Goal: Information Seeking & Learning: Learn about a topic

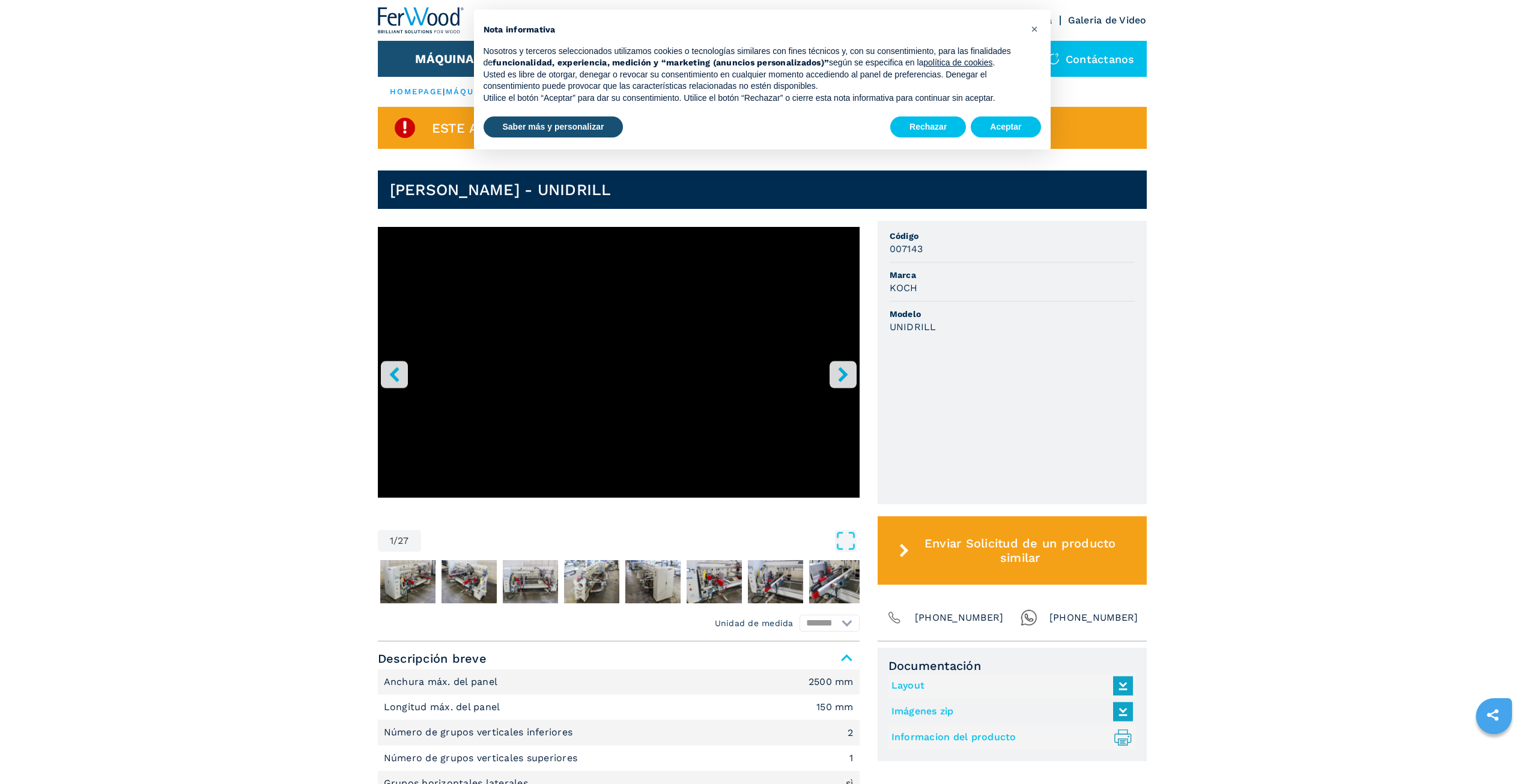
click at [973, 341] on ul "Código 007143 [PERSON_NAME] Modelo UNIDRILL" at bounding box center [1012, 363] width 269 height 284
click at [972, 314] on span "Modelo" at bounding box center [1012, 314] width 245 height 12
click at [1030, 29] on button "×" at bounding box center [1035, 29] width 19 height 19
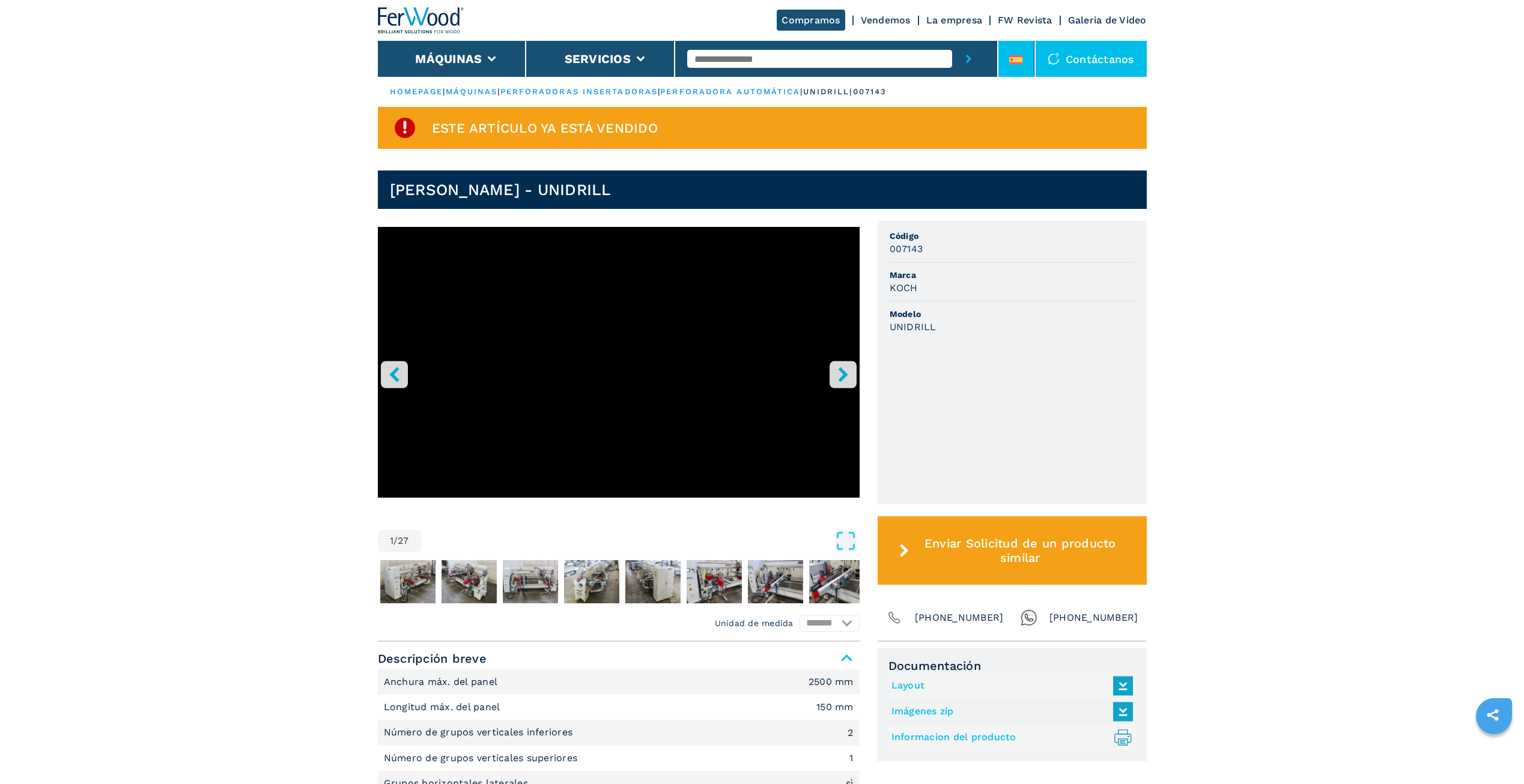
click at [1009, 64] on div at bounding box center [1015, 63] width 13 height 14
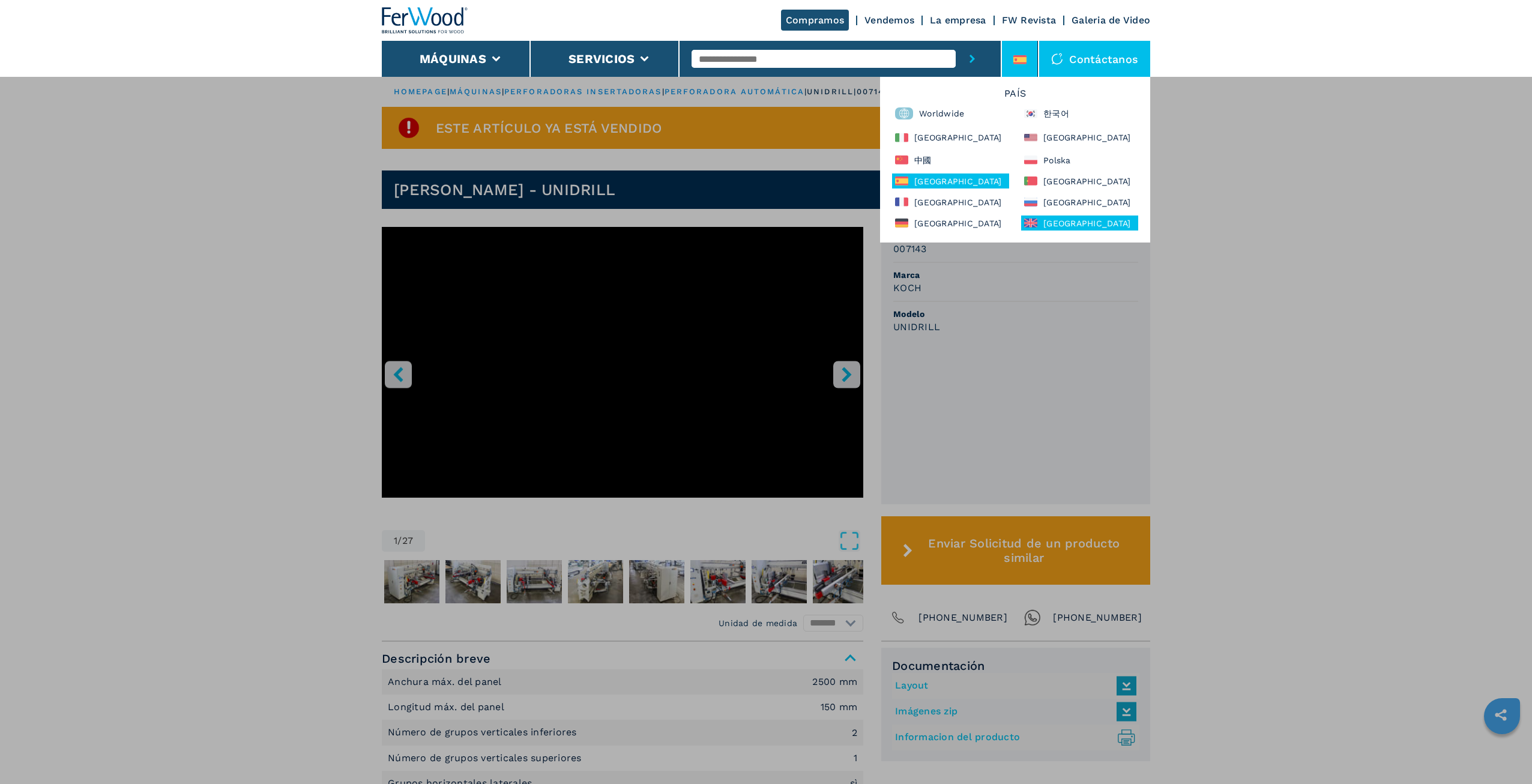
click at [1048, 226] on div "United Kingdom" at bounding box center [1079, 223] width 117 height 15
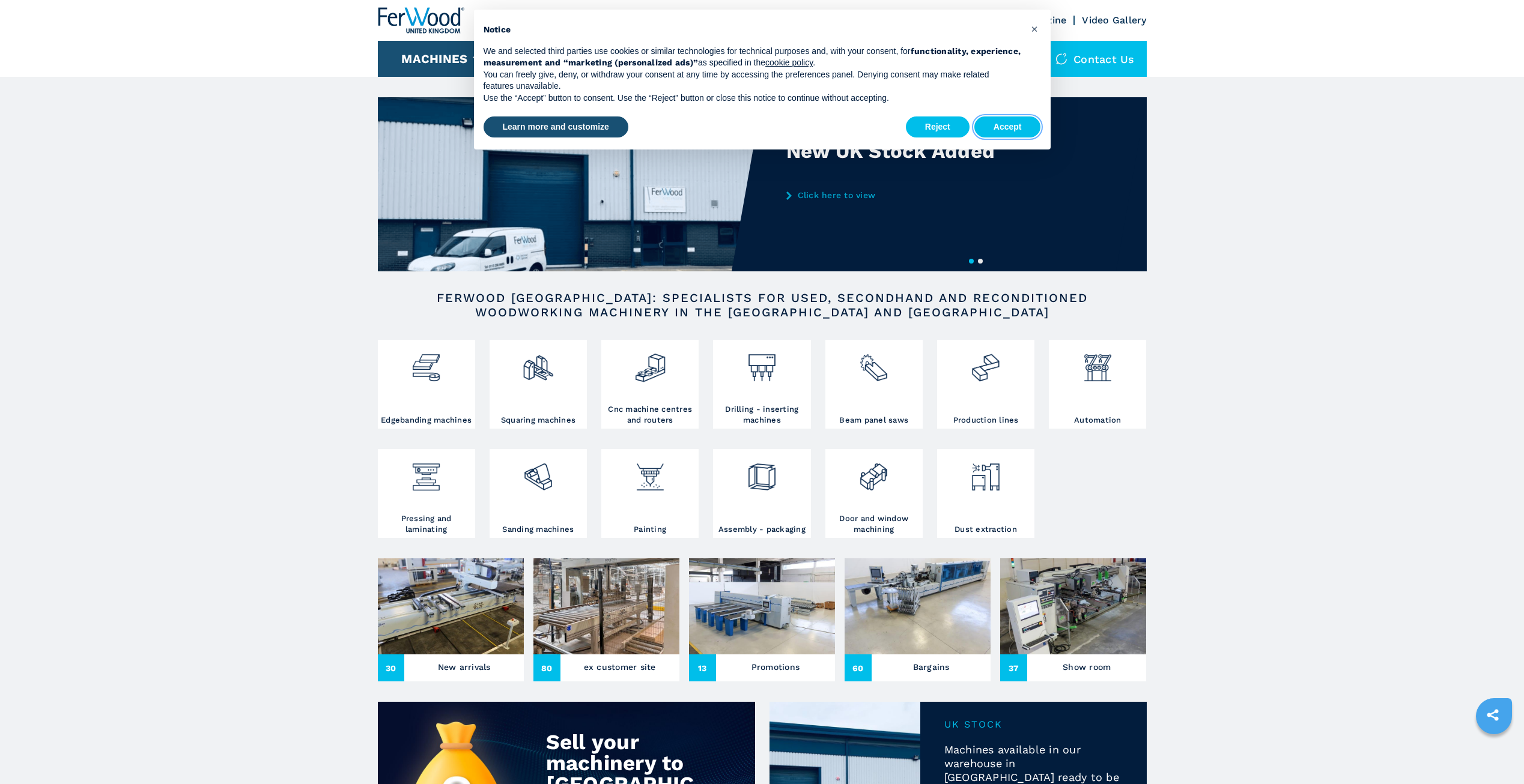
click at [1008, 129] on button "Accept" at bounding box center [1007, 127] width 67 height 22
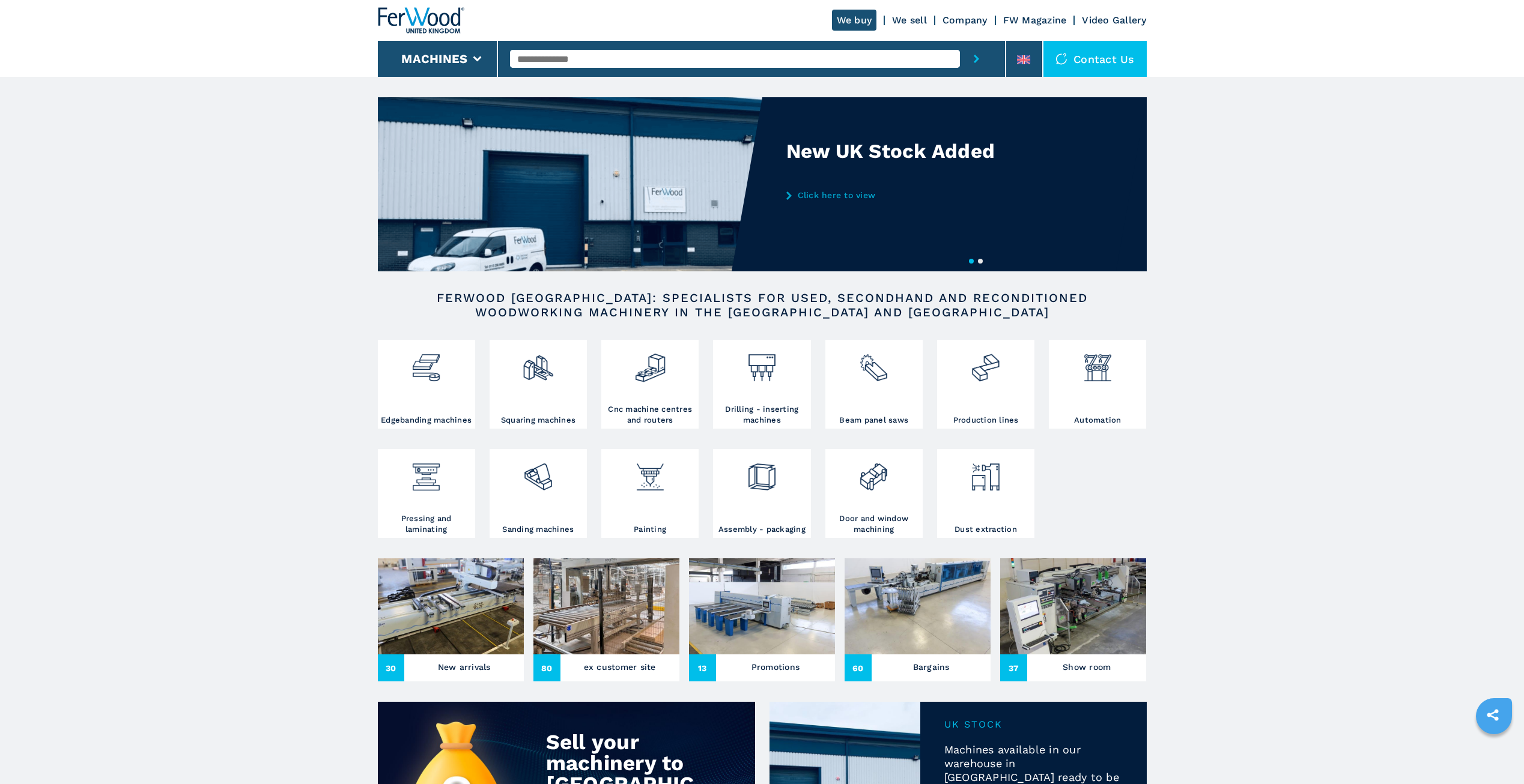
click at [697, 70] on div at bounding box center [752, 58] width 483 height 36
click at [767, 42] on div at bounding box center [752, 58] width 483 height 36
click at [812, 67] on input "text" at bounding box center [735, 59] width 450 height 18
click at [812, 61] on input "text" at bounding box center [735, 59] width 450 height 18
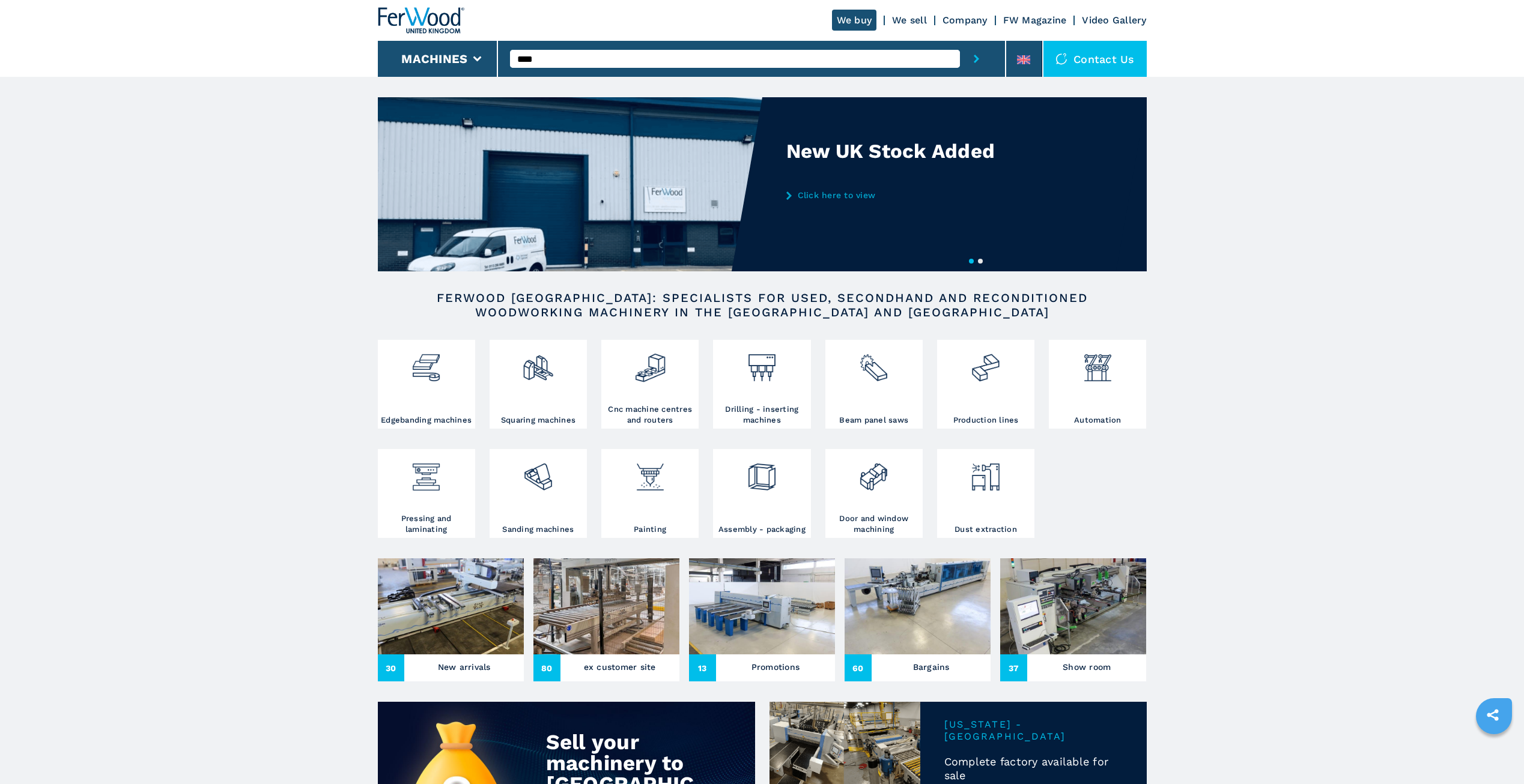
type input "****"
click at [960, 41] on button "submit-button" at bounding box center [976, 58] width 33 height 36
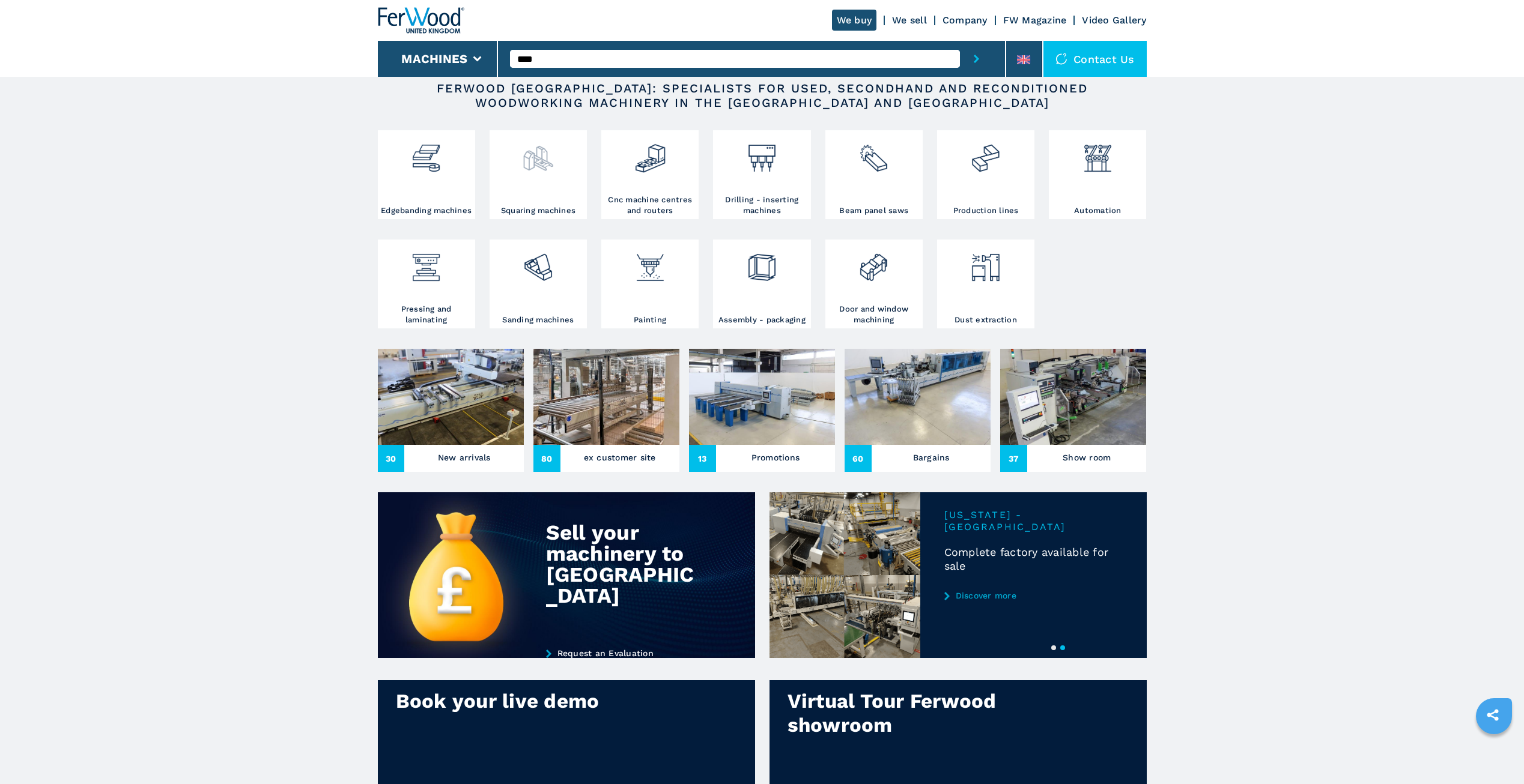
scroll to position [128, 0]
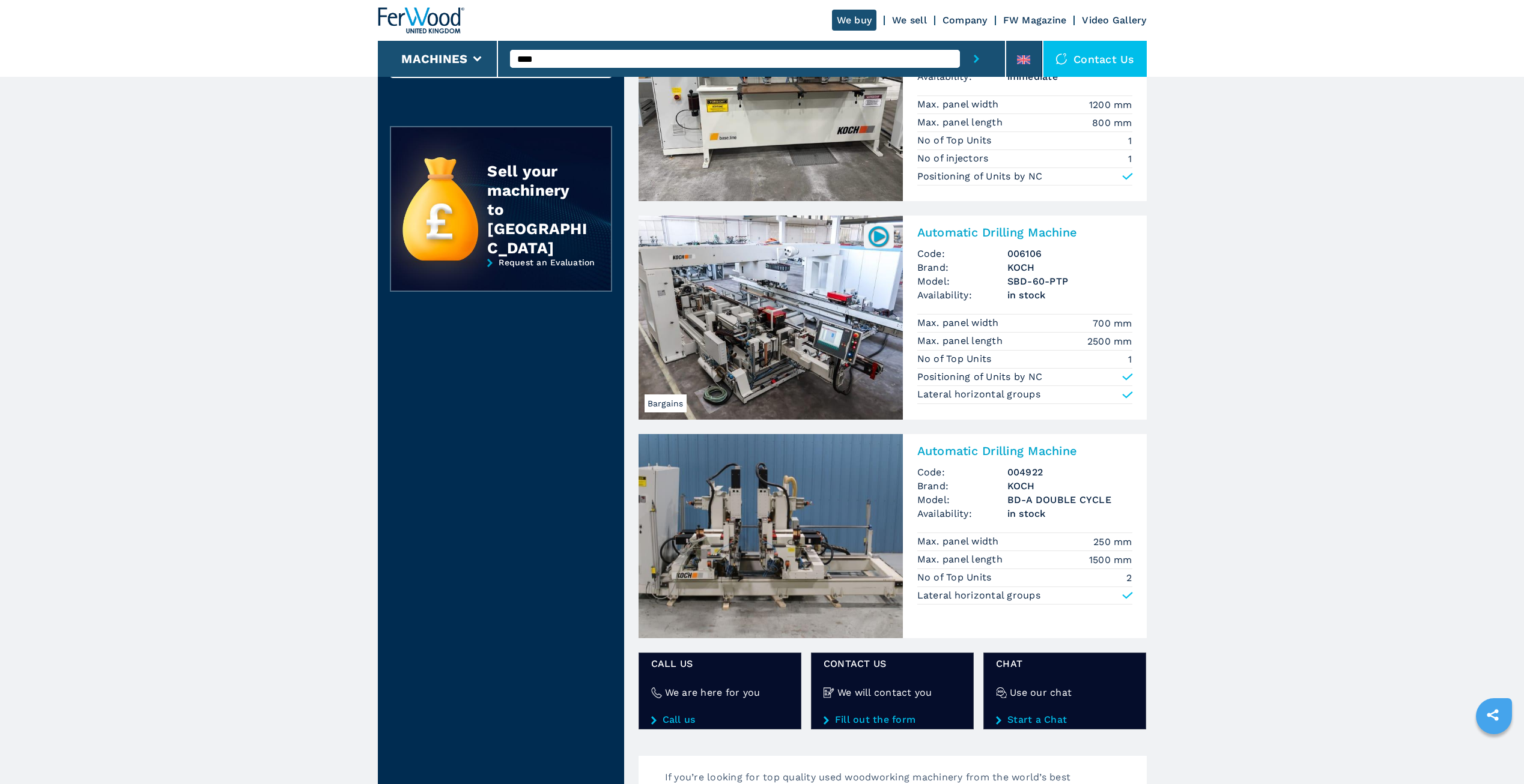
scroll to position [120, 0]
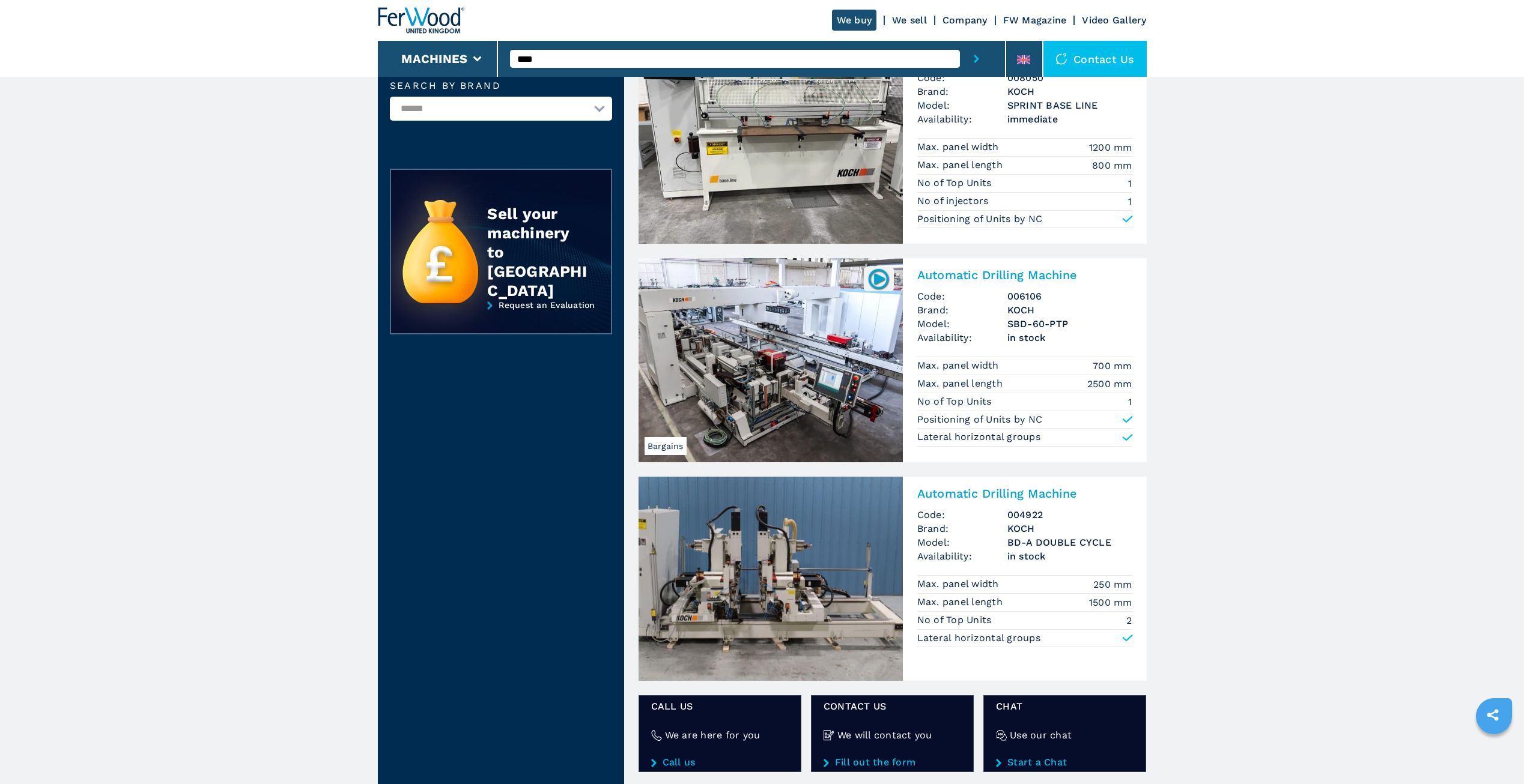
click at [1015, 279] on h2 "Automatic Drilling Machine" at bounding box center [1025, 275] width 215 height 14
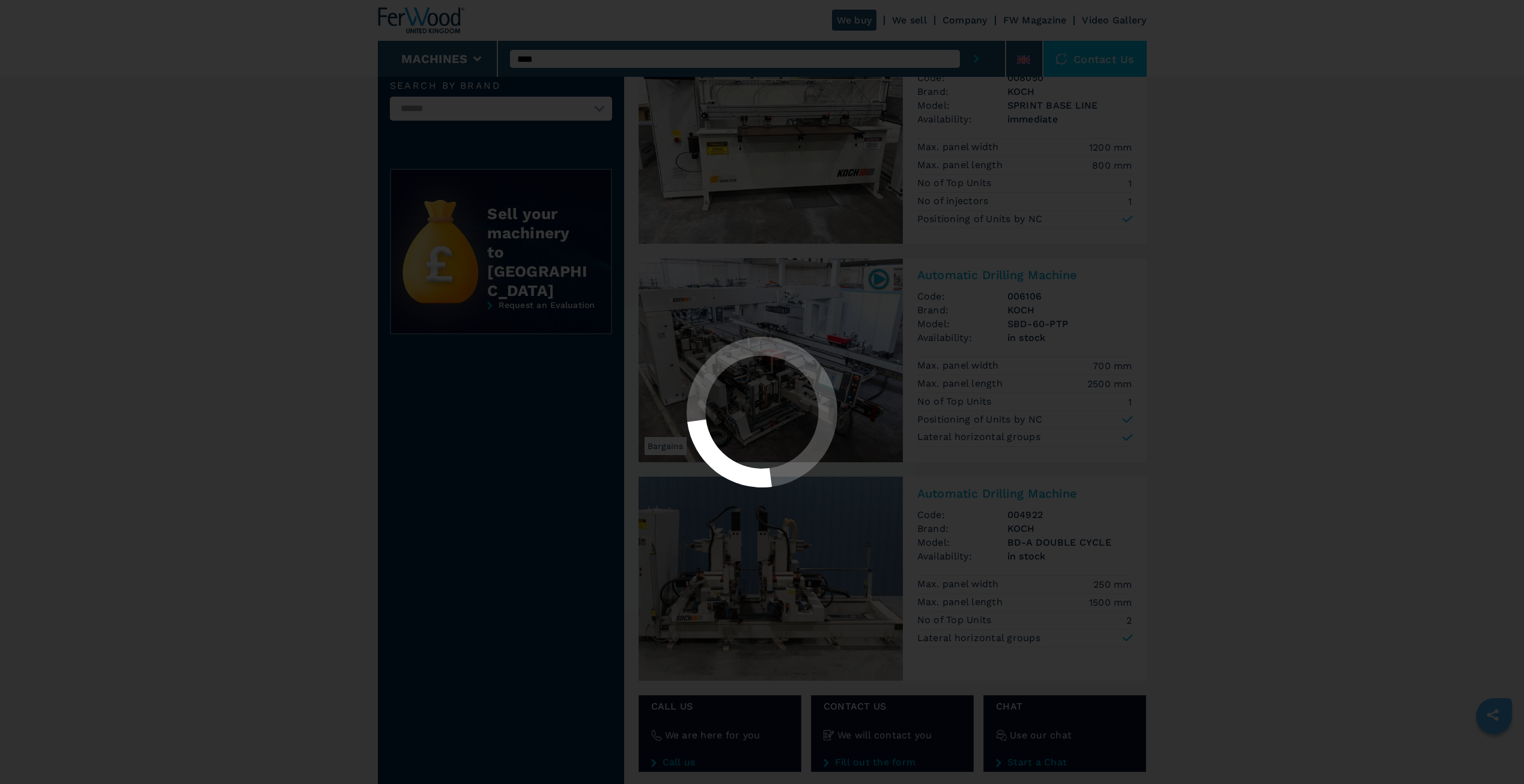
scroll to position [0, 0]
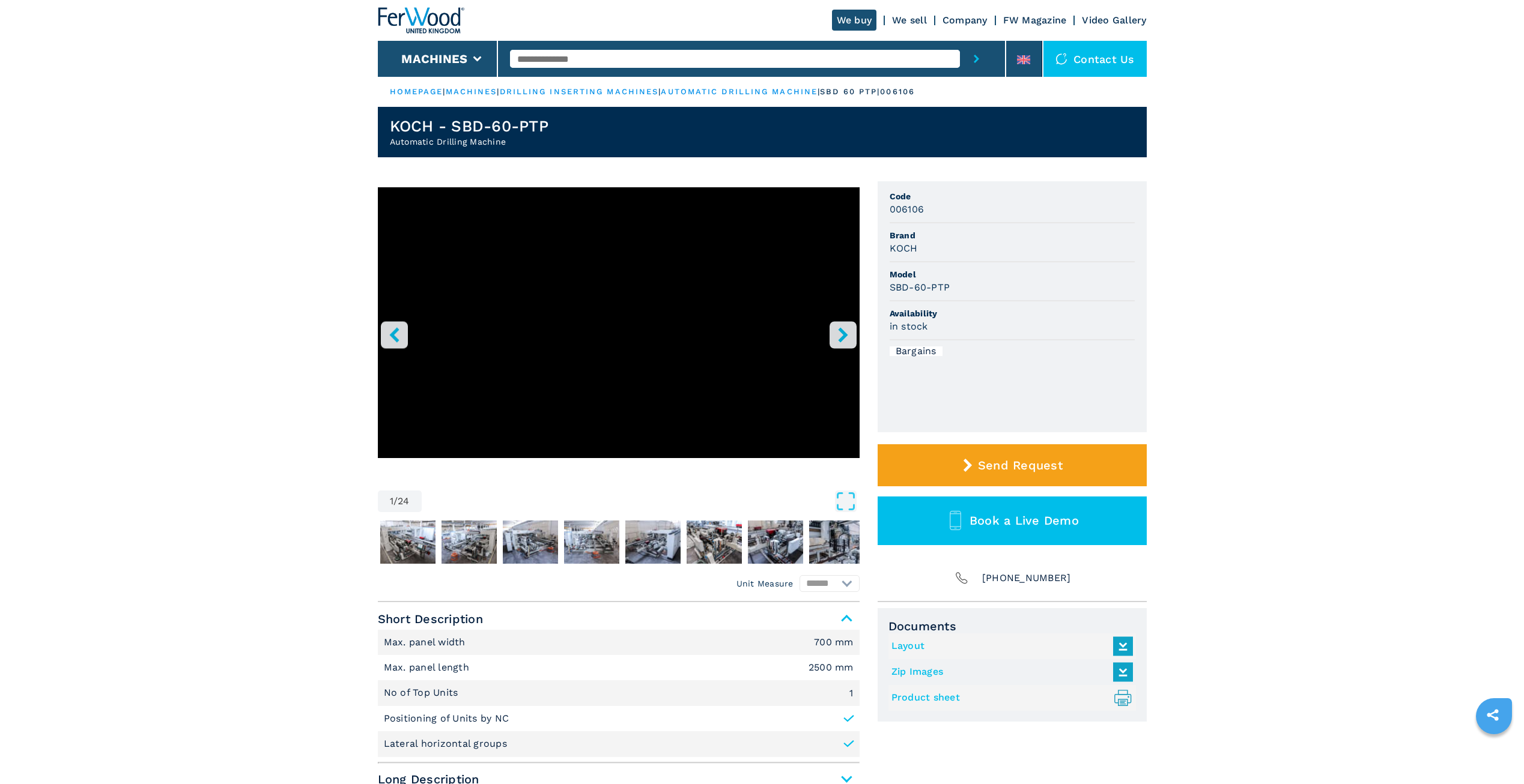
click at [850, 338] on icon "right-button" at bounding box center [843, 334] width 15 height 15
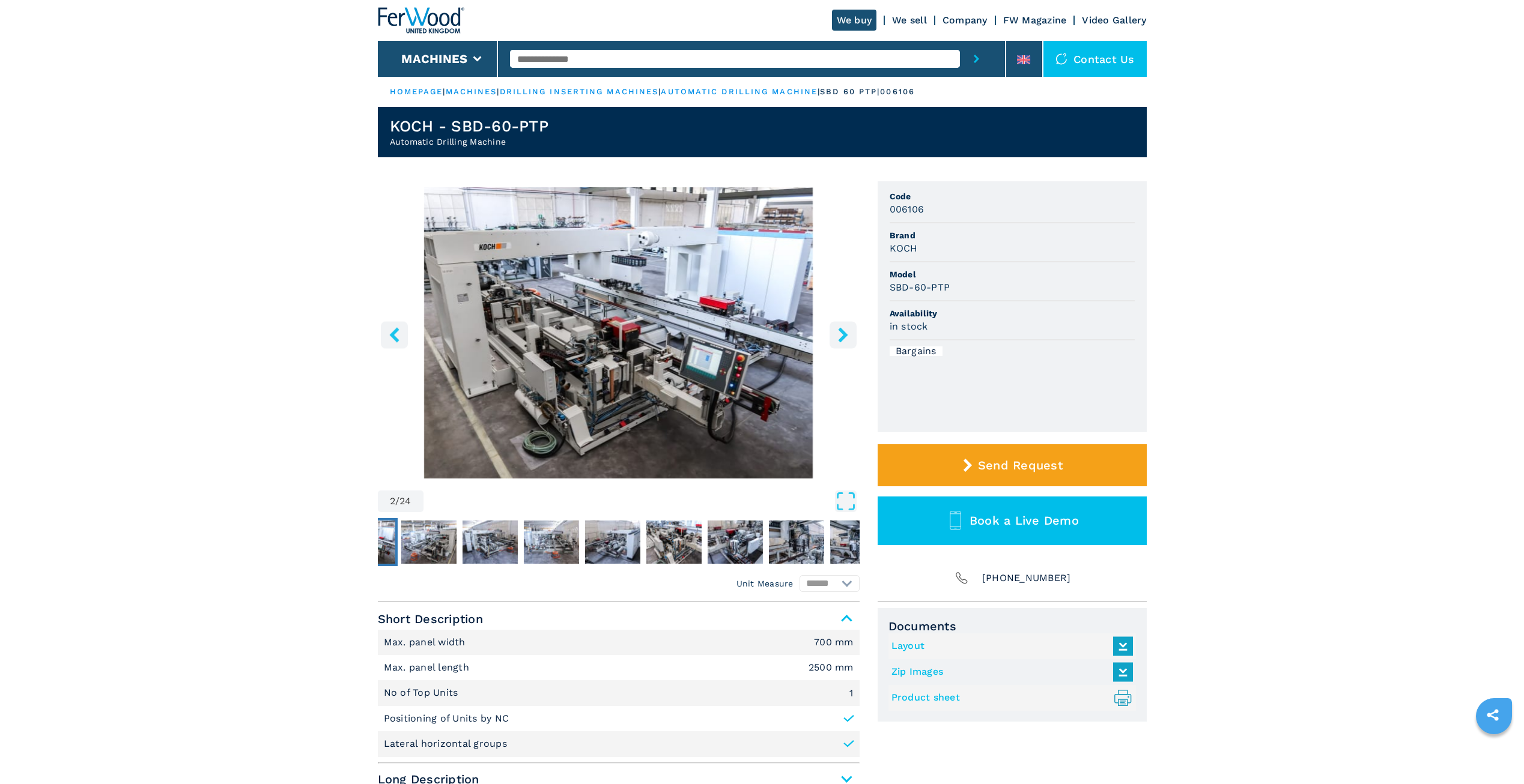
click at [831, 338] on button "right-button" at bounding box center [843, 335] width 27 height 27
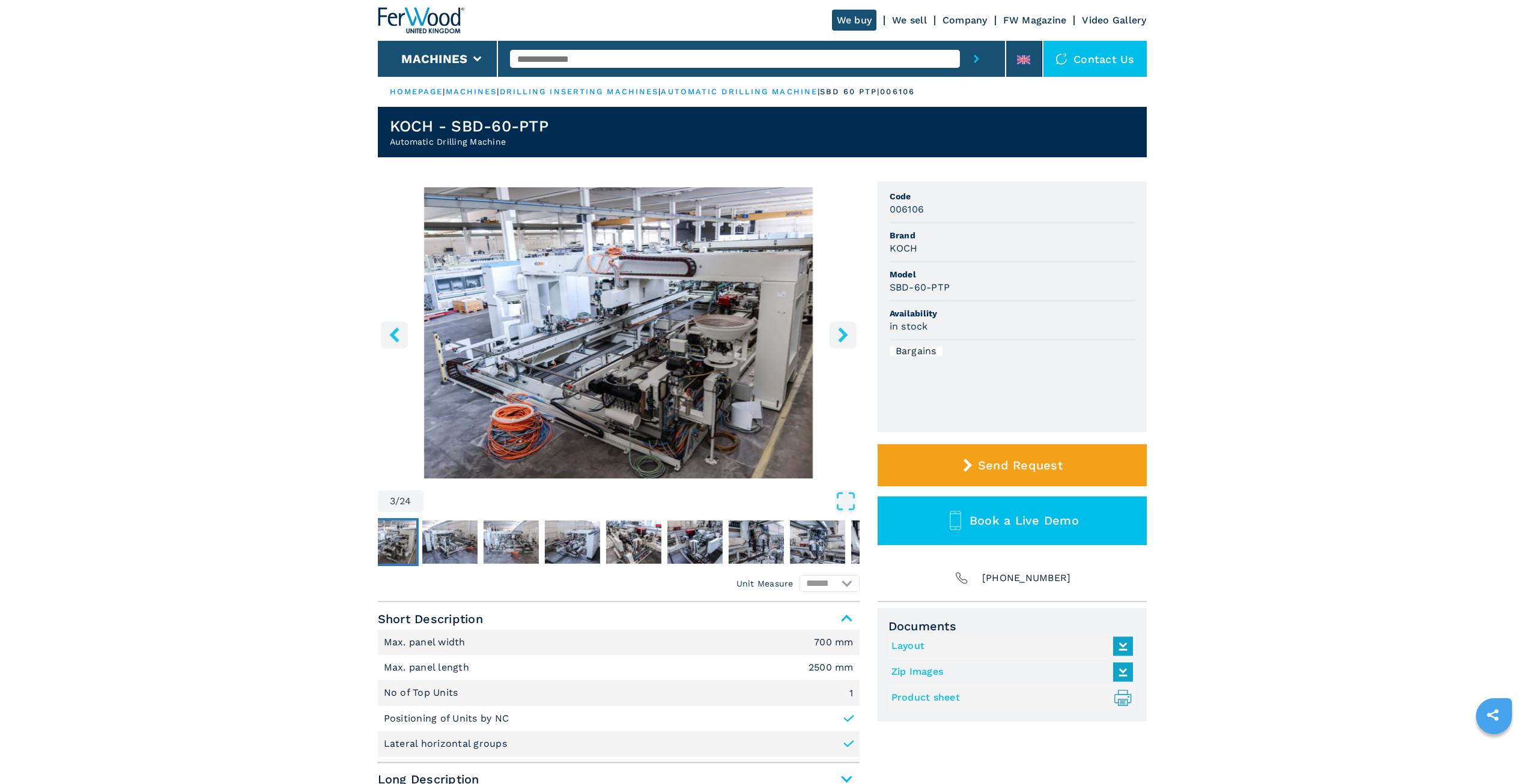
click at [829, 340] on button "right-button" at bounding box center [843, 335] width 27 height 27
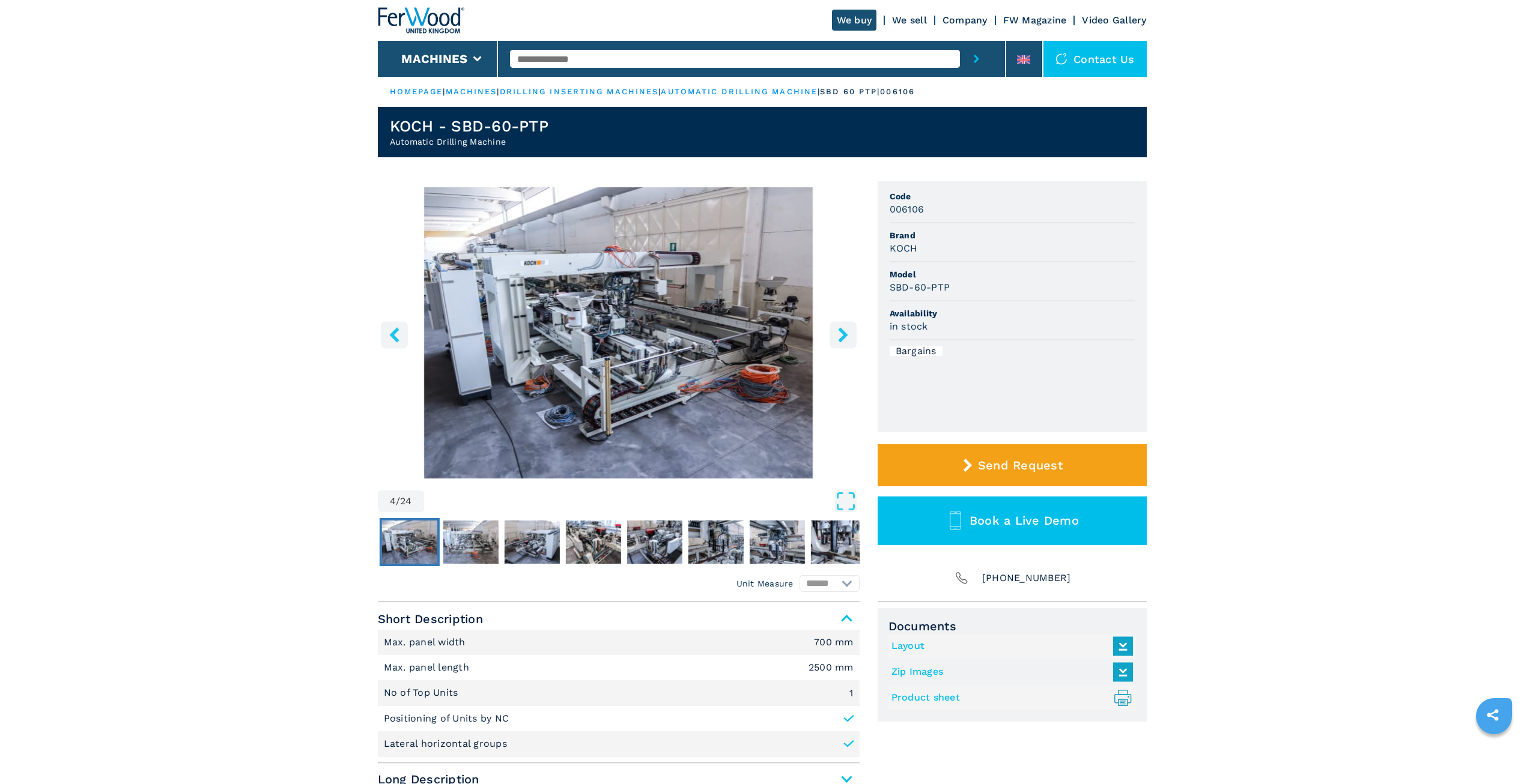
click at [829, 340] on button "right-button" at bounding box center [843, 335] width 27 height 27
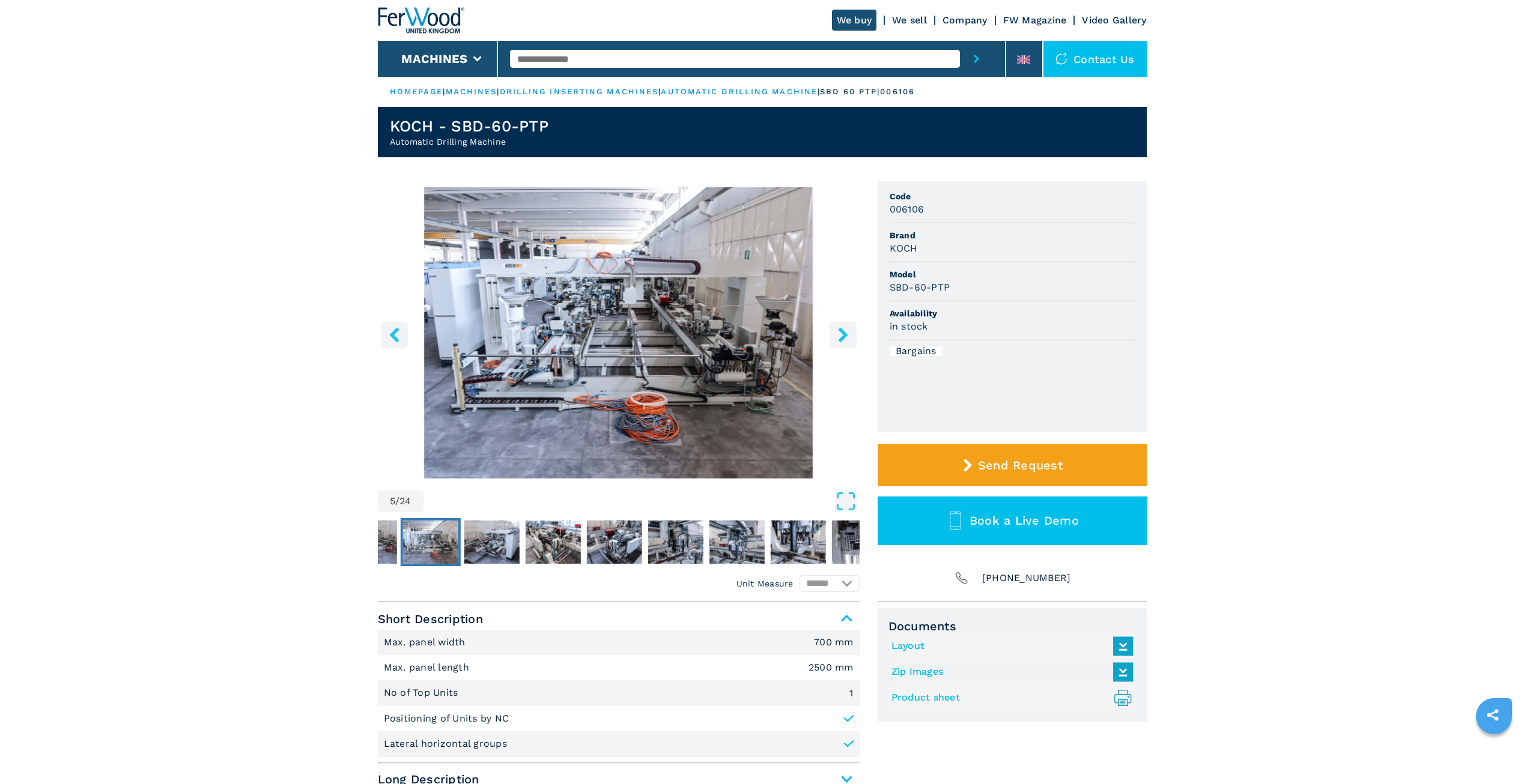
click at [829, 340] on button "right-button" at bounding box center [843, 335] width 27 height 27
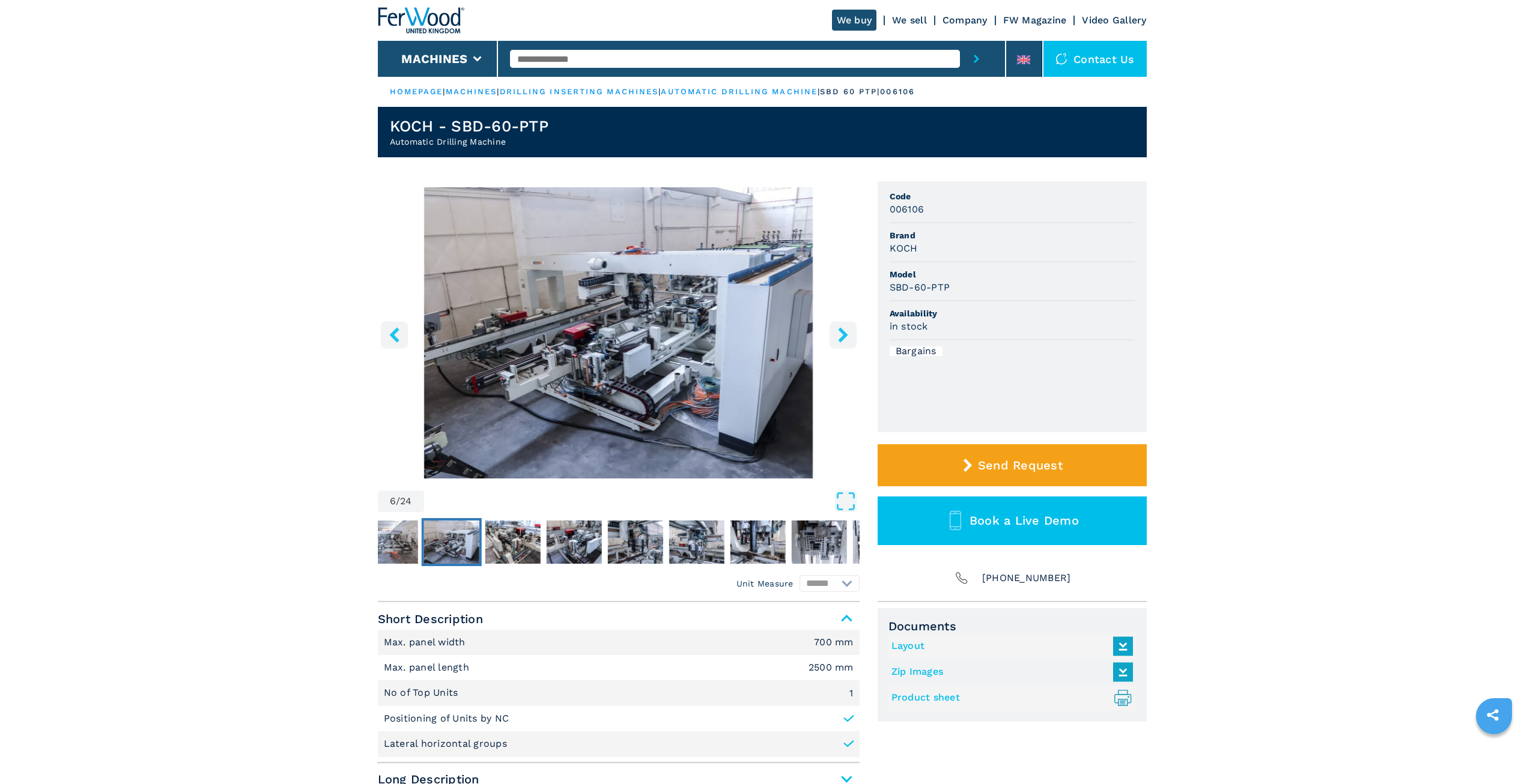
click at [829, 340] on button "right-button" at bounding box center [843, 335] width 27 height 27
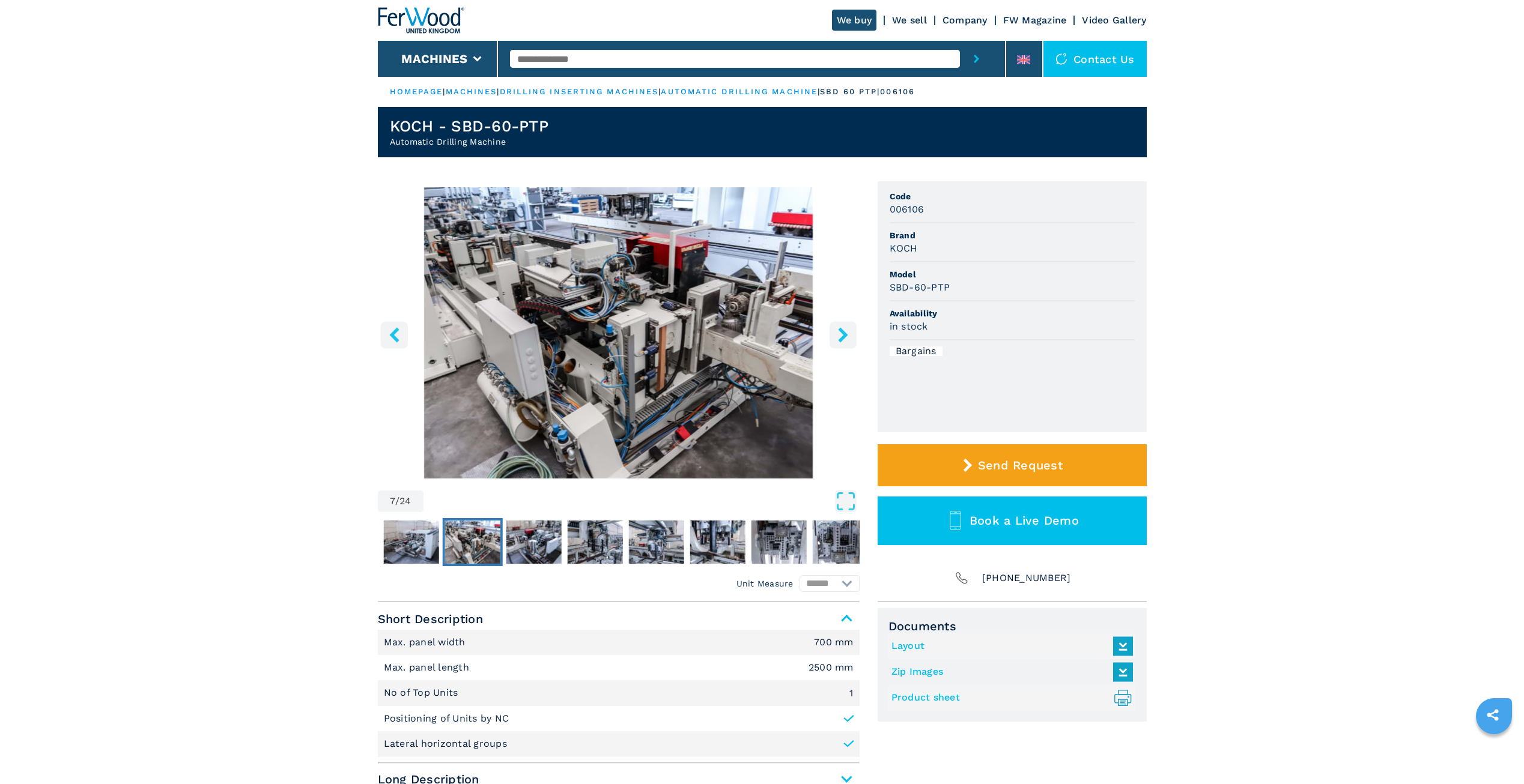
click at [829, 340] on button "right-button" at bounding box center [843, 335] width 27 height 27
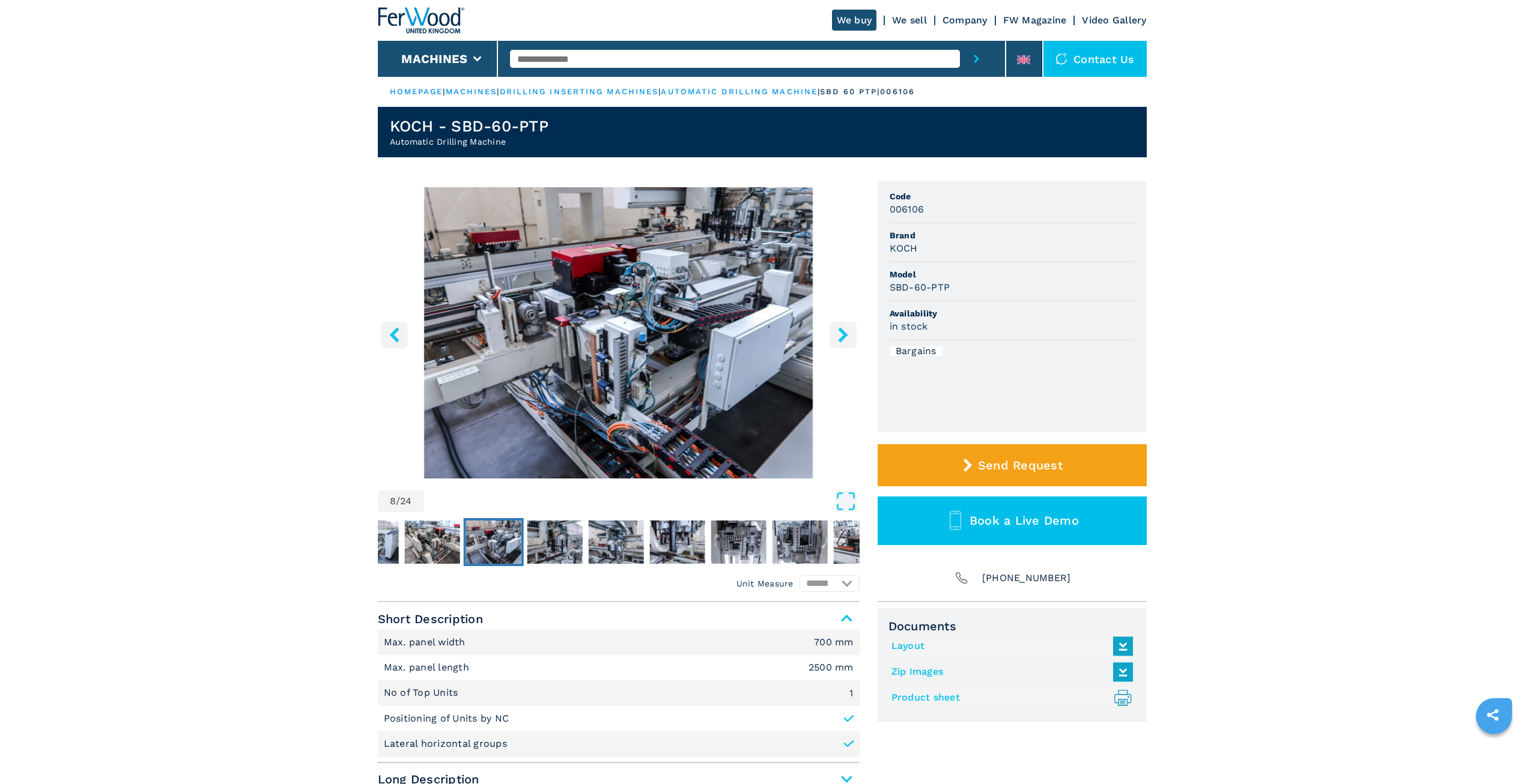
click at [829, 340] on button "right-button" at bounding box center [843, 335] width 27 height 27
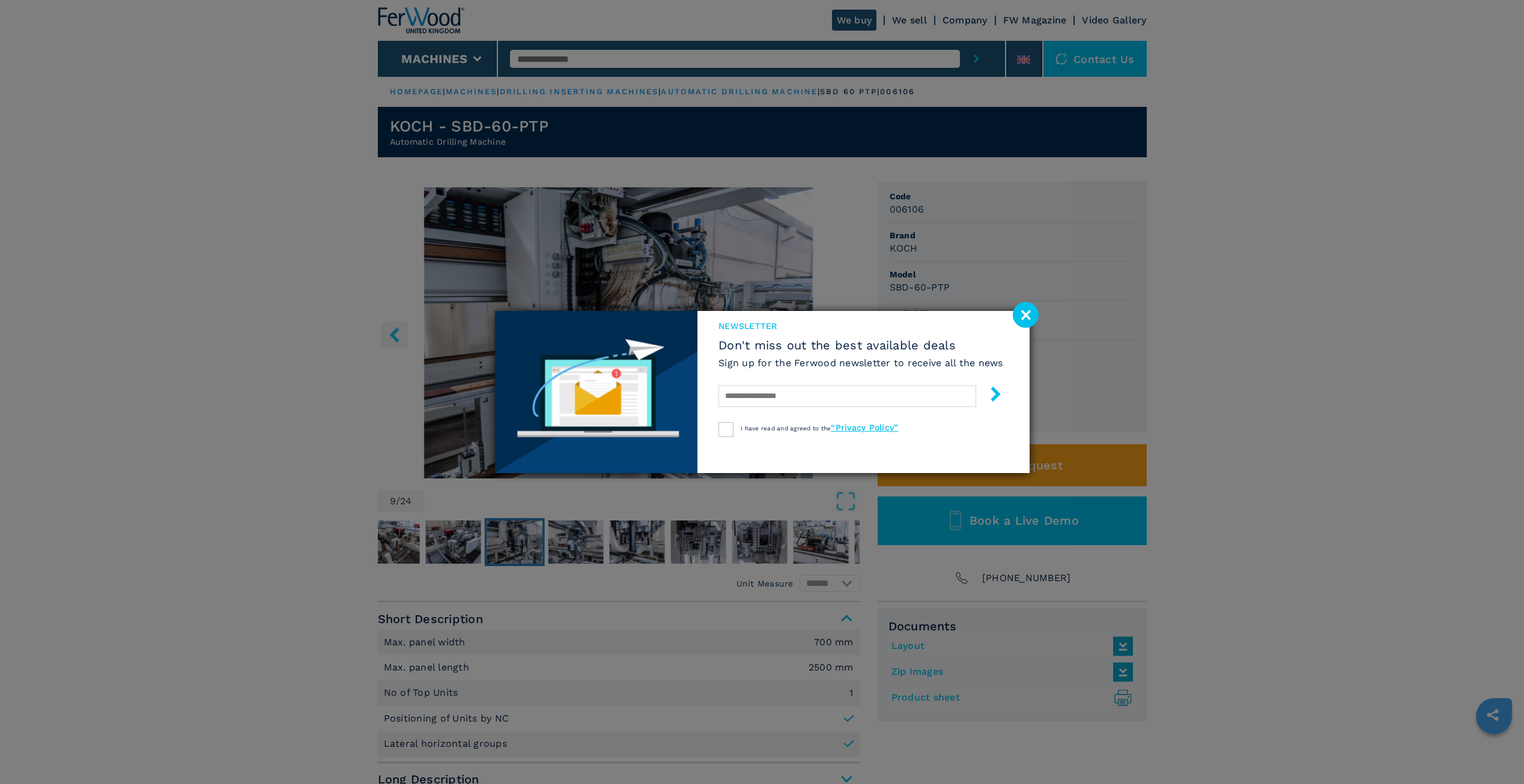
click at [829, 340] on span "Don't miss out the best available deals" at bounding box center [860, 345] width 285 height 14
click at [1031, 315] on image at bounding box center [1025, 314] width 26 height 26
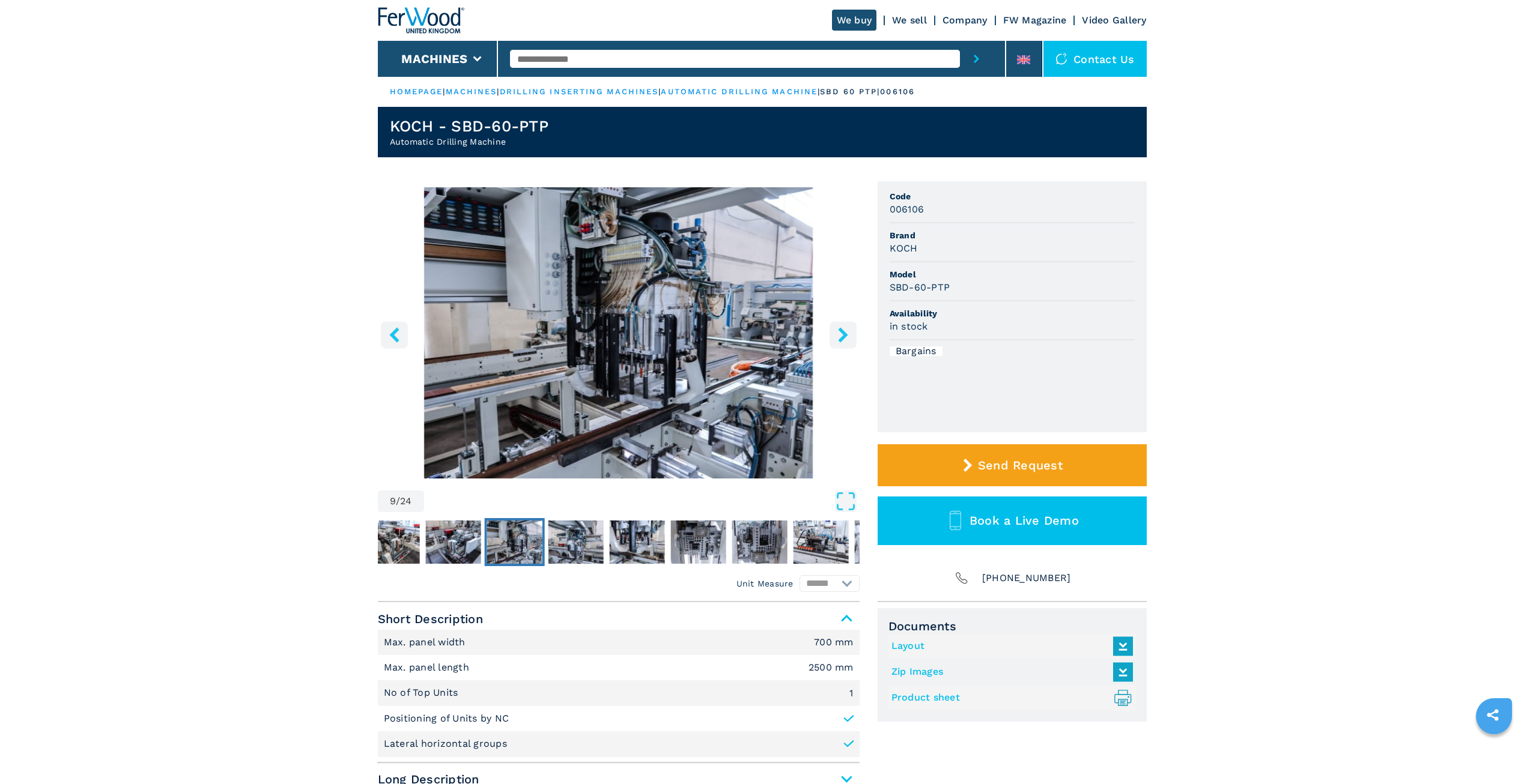
click at [832, 338] on button "right-button" at bounding box center [843, 335] width 27 height 27
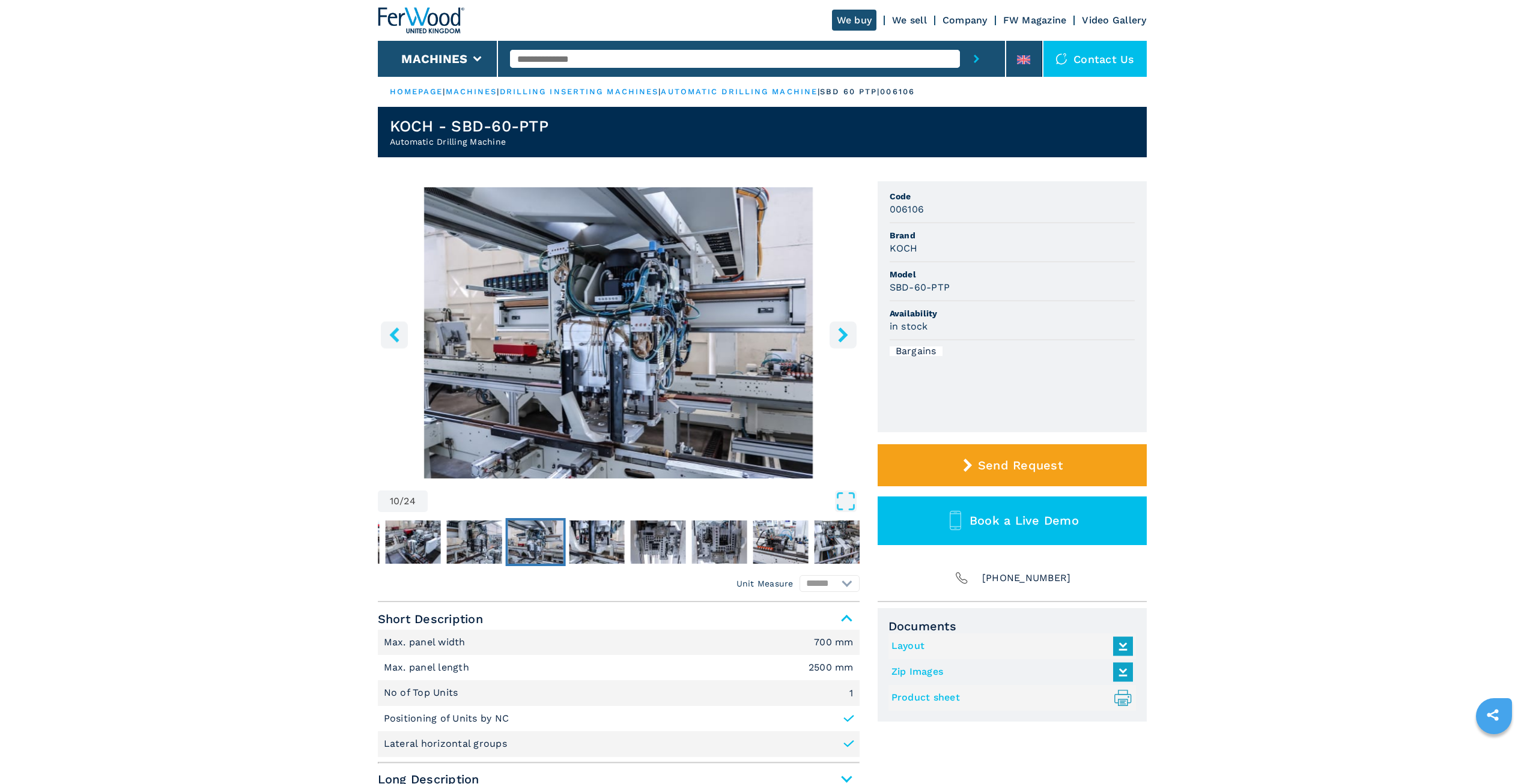
click at [843, 337] on icon "right-button" at bounding box center [843, 334] width 10 height 15
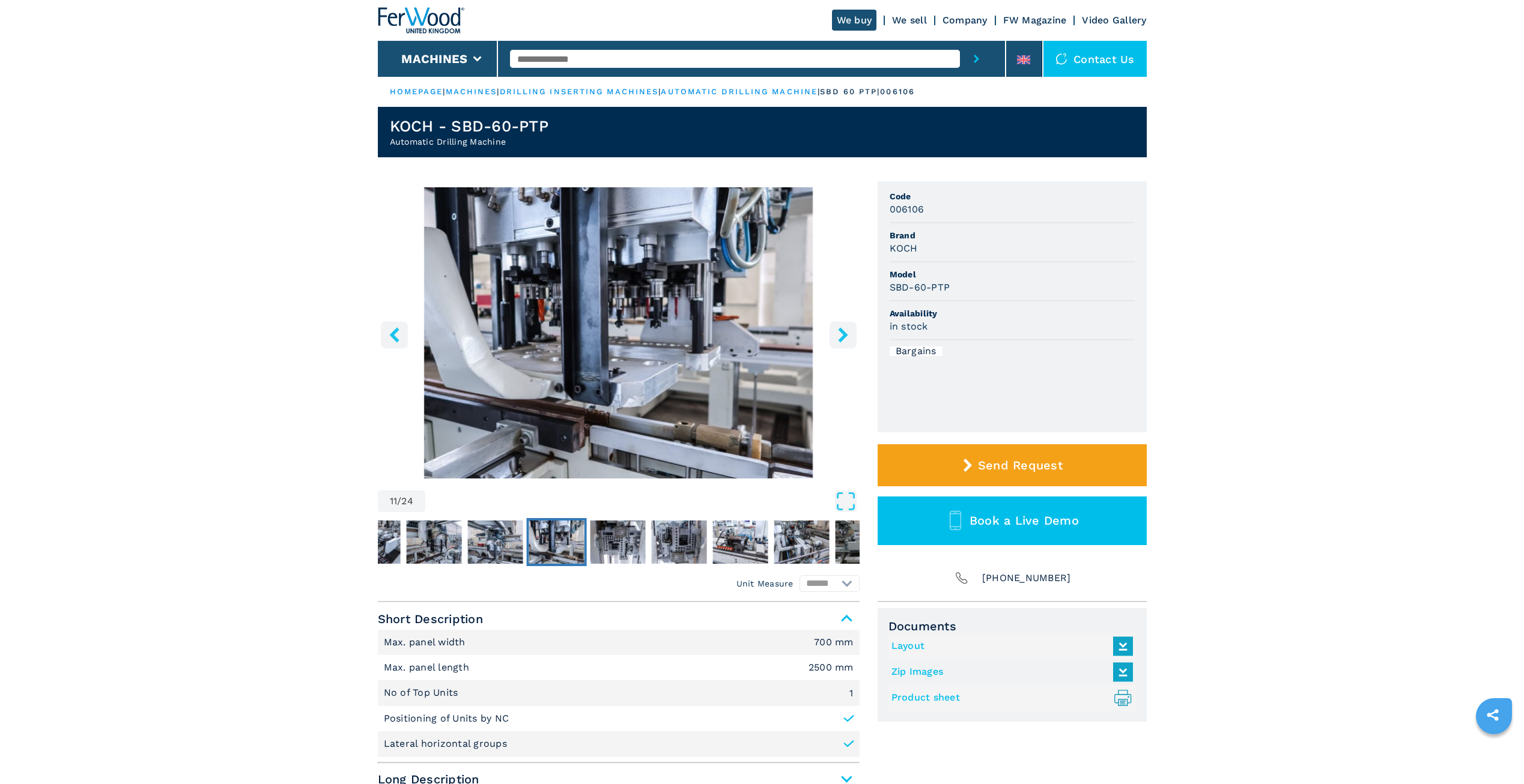
click at [843, 337] on icon "right-button" at bounding box center [843, 334] width 10 height 15
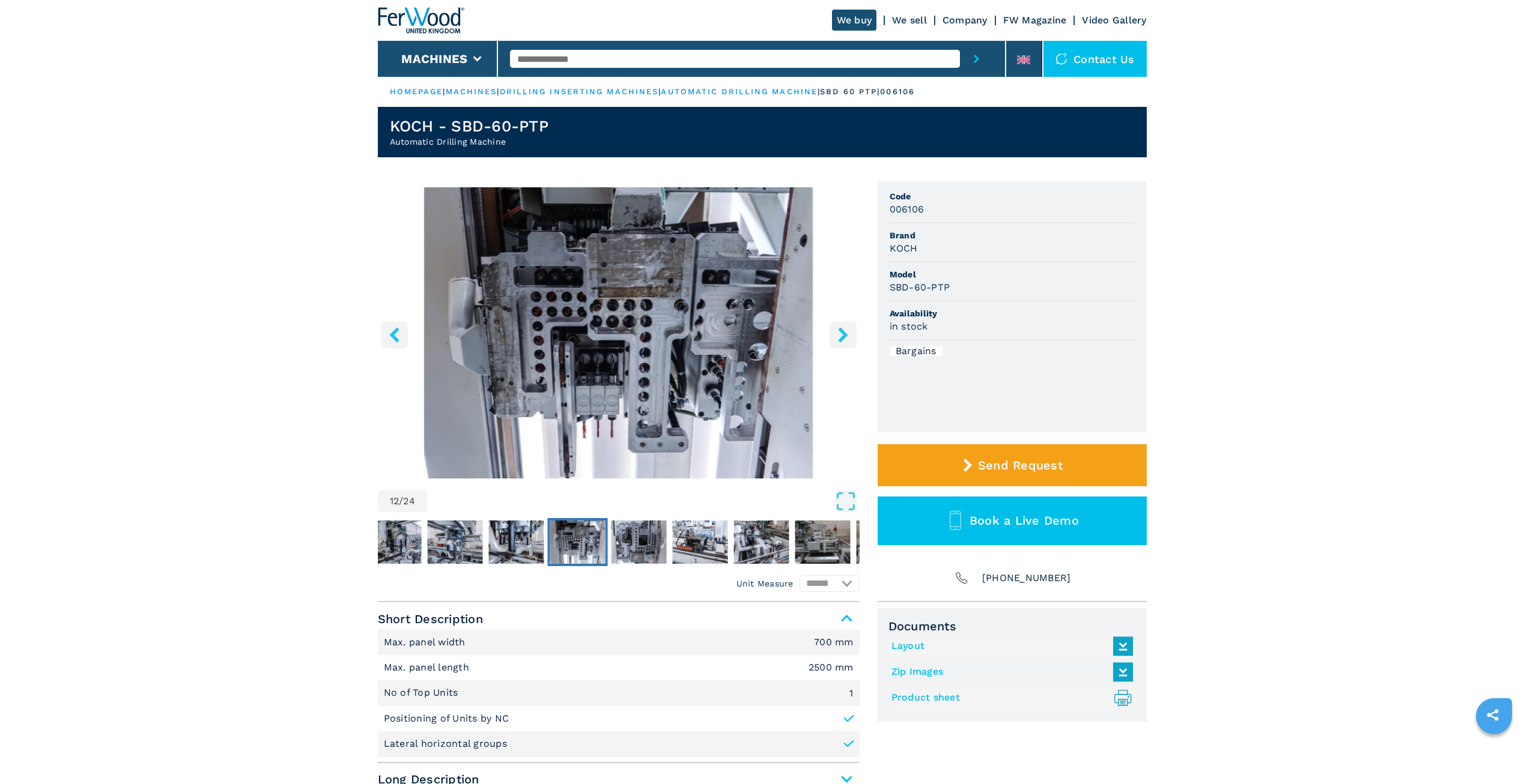
click at [842, 337] on icon "right-button" at bounding box center [843, 334] width 10 height 15
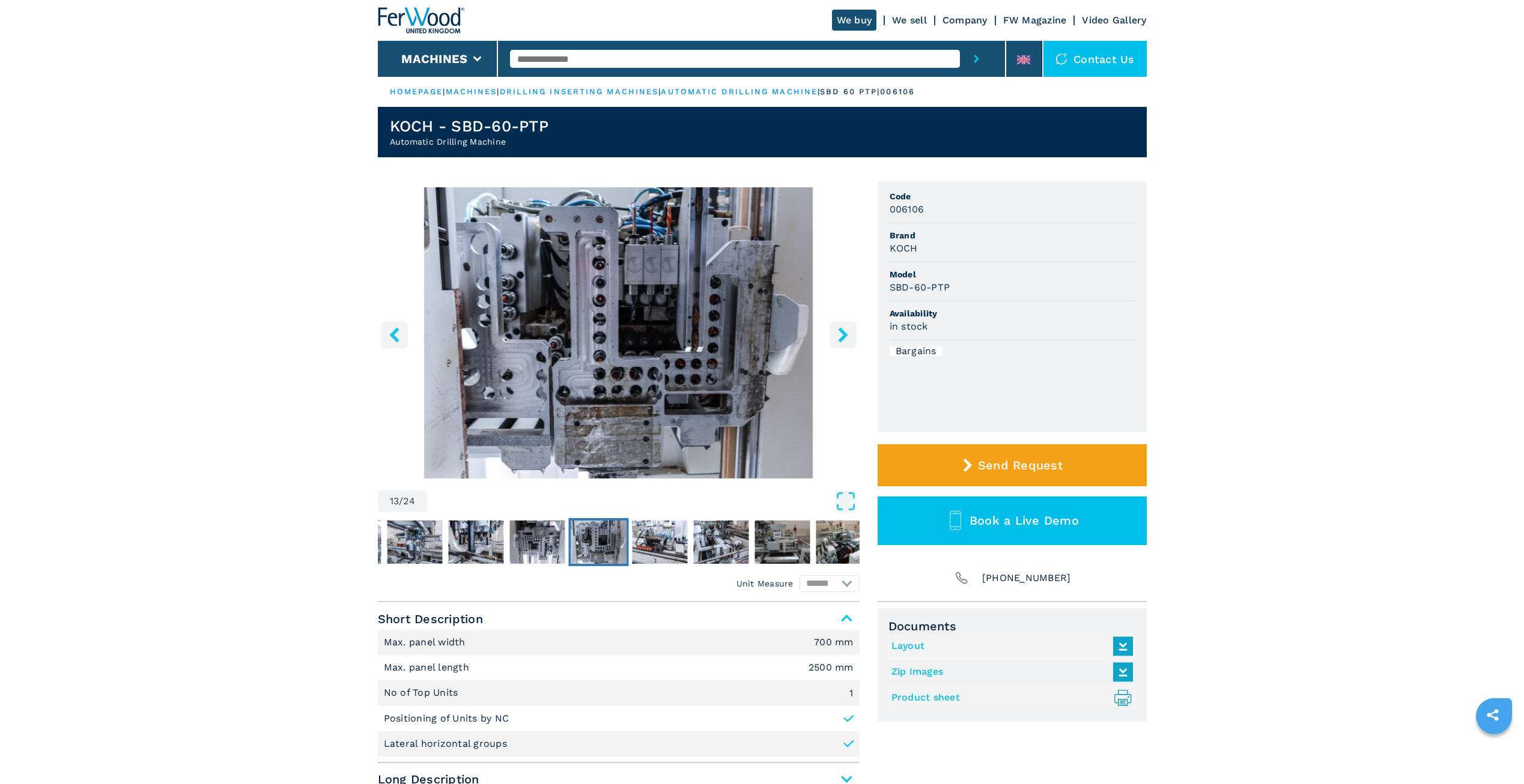
click at [842, 337] on icon "right-button" at bounding box center [843, 334] width 10 height 15
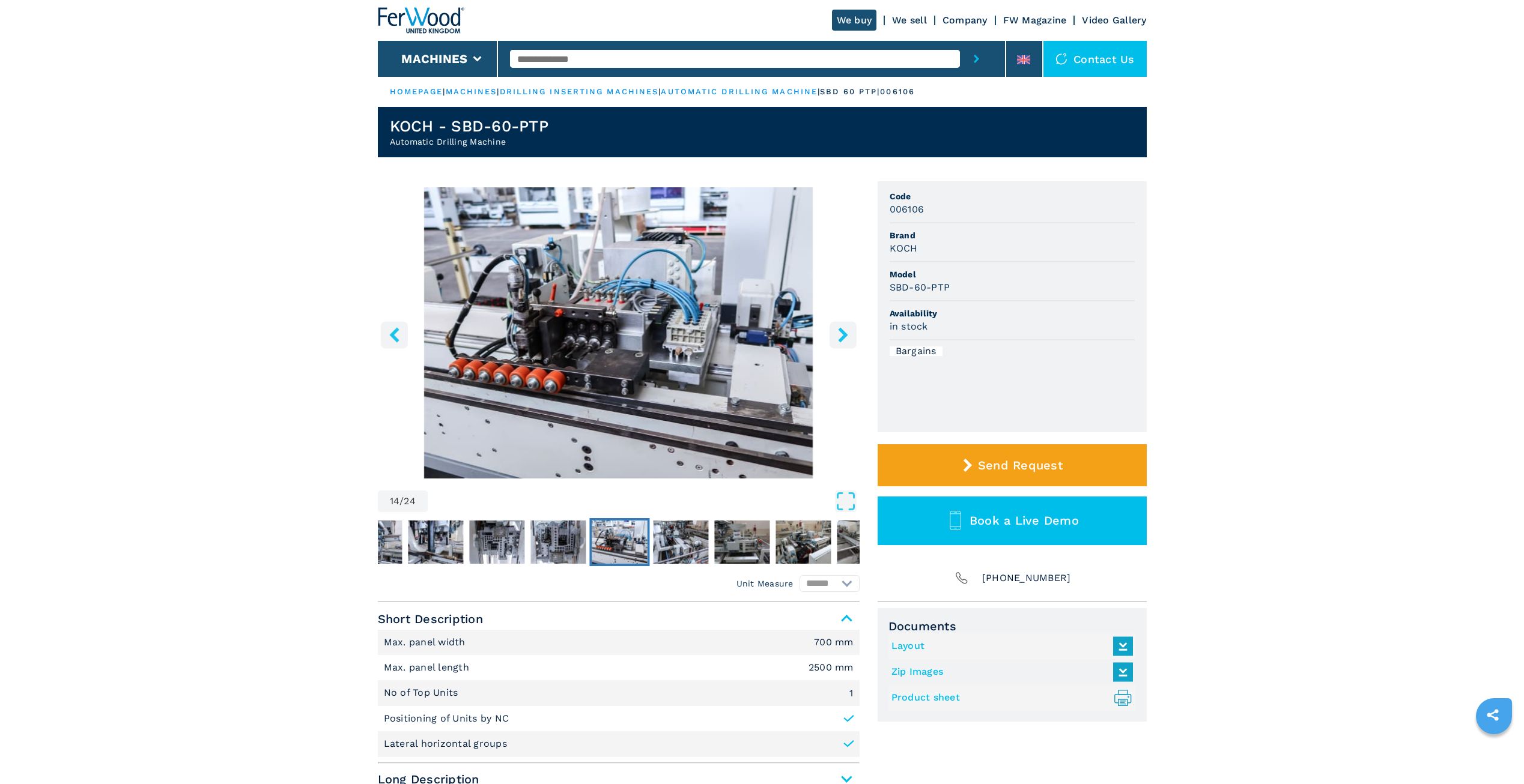
click at [842, 337] on icon "right-button" at bounding box center [843, 334] width 10 height 15
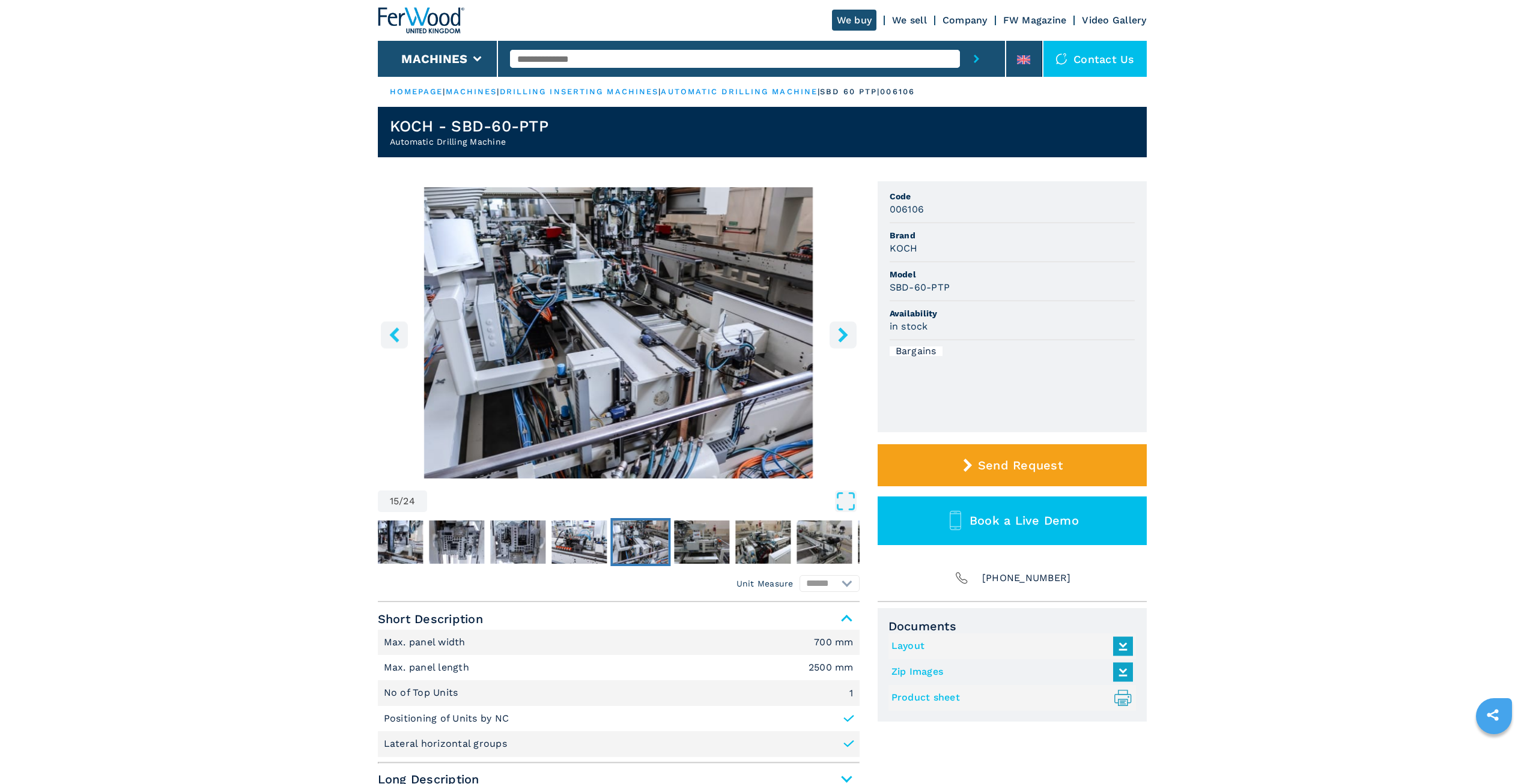
click at [842, 337] on icon "right-button" at bounding box center [843, 334] width 10 height 15
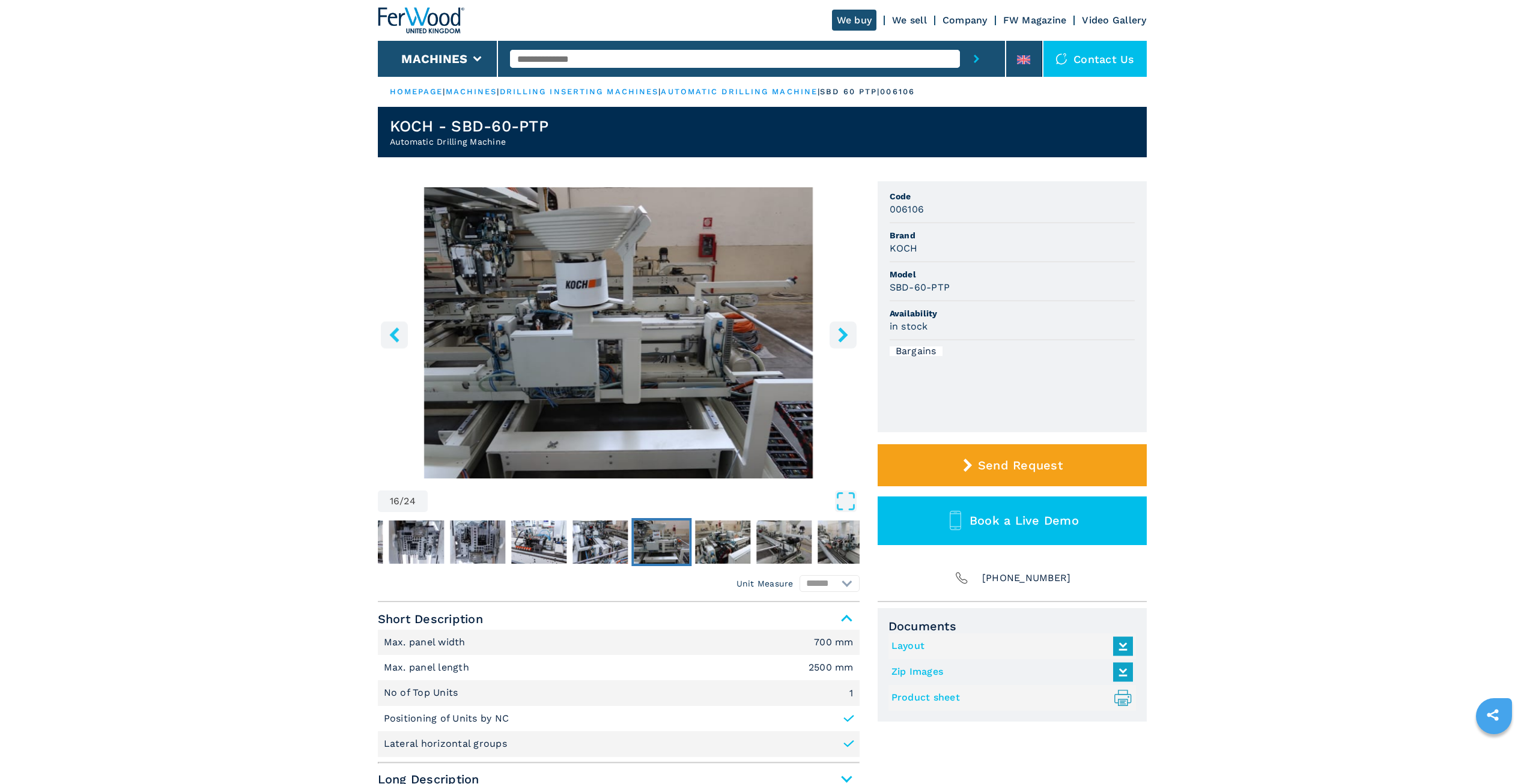
click at [842, 338] on icon "right-button" at bounding box center [843, 334] width 10 height 15
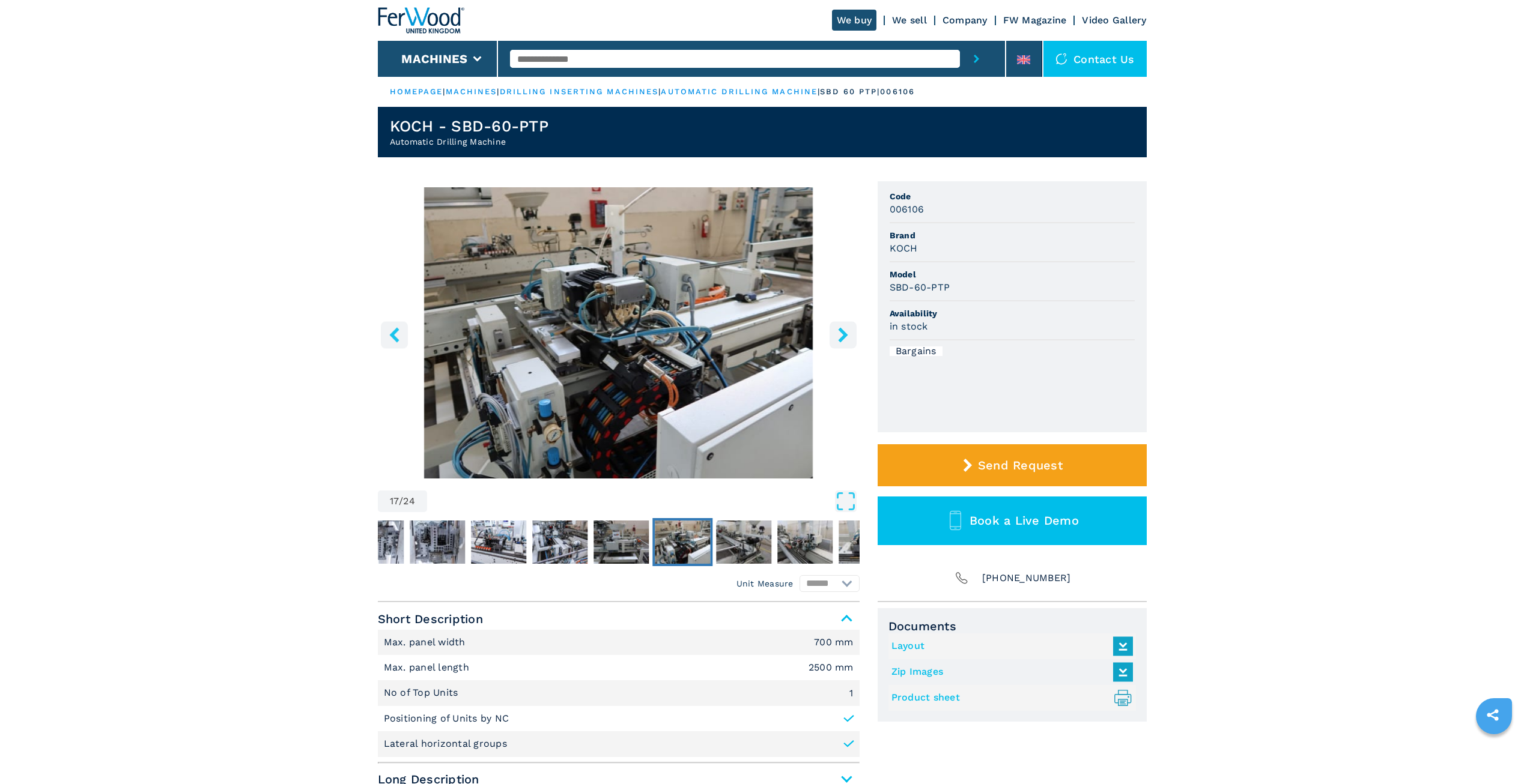
click at [842, 338] on icon "right-button" at bounding box center [843, 334] width 10 height 15
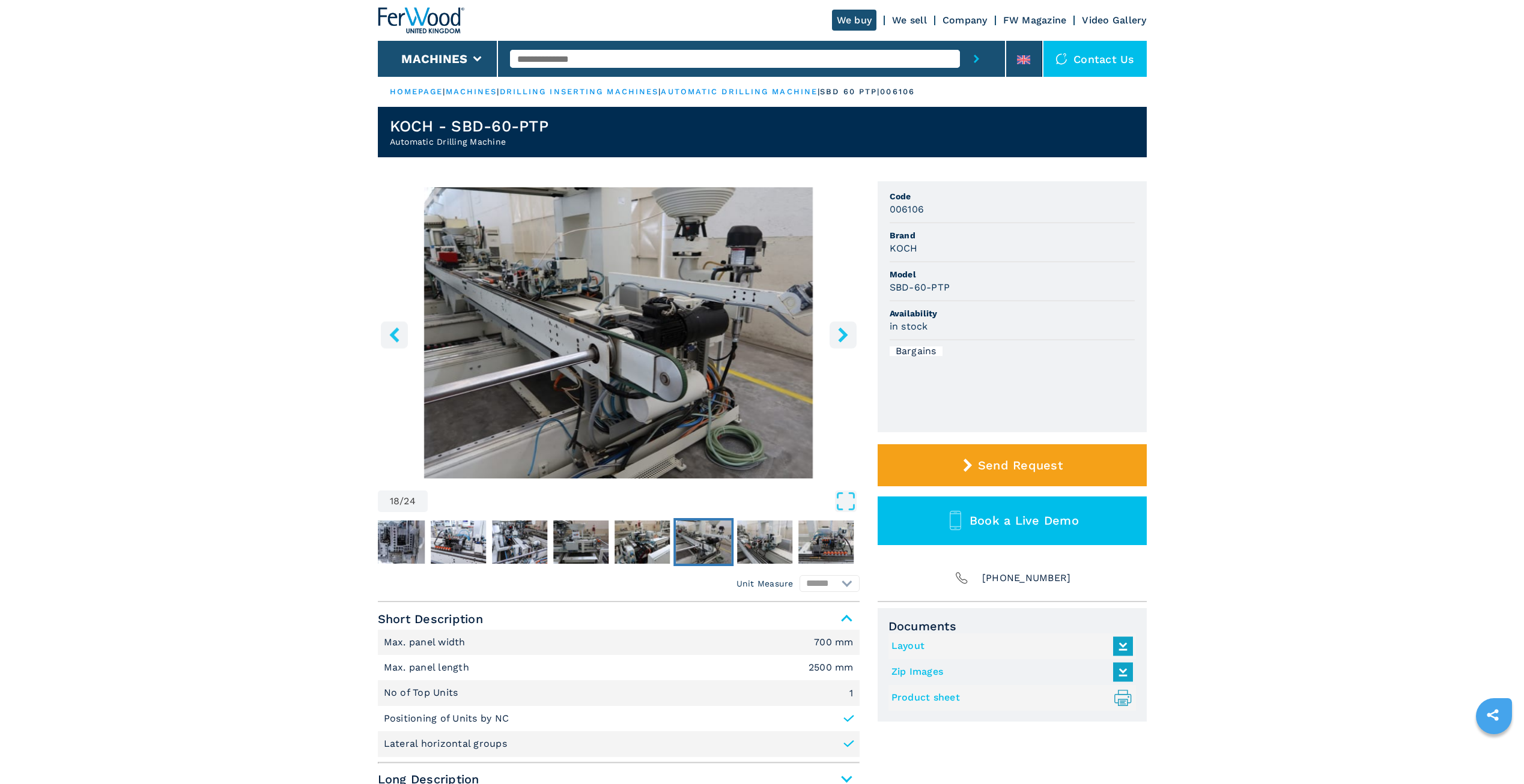
click at [842, 338] on icon "right-button" at bounding box center [843, 334] width 10 height 15
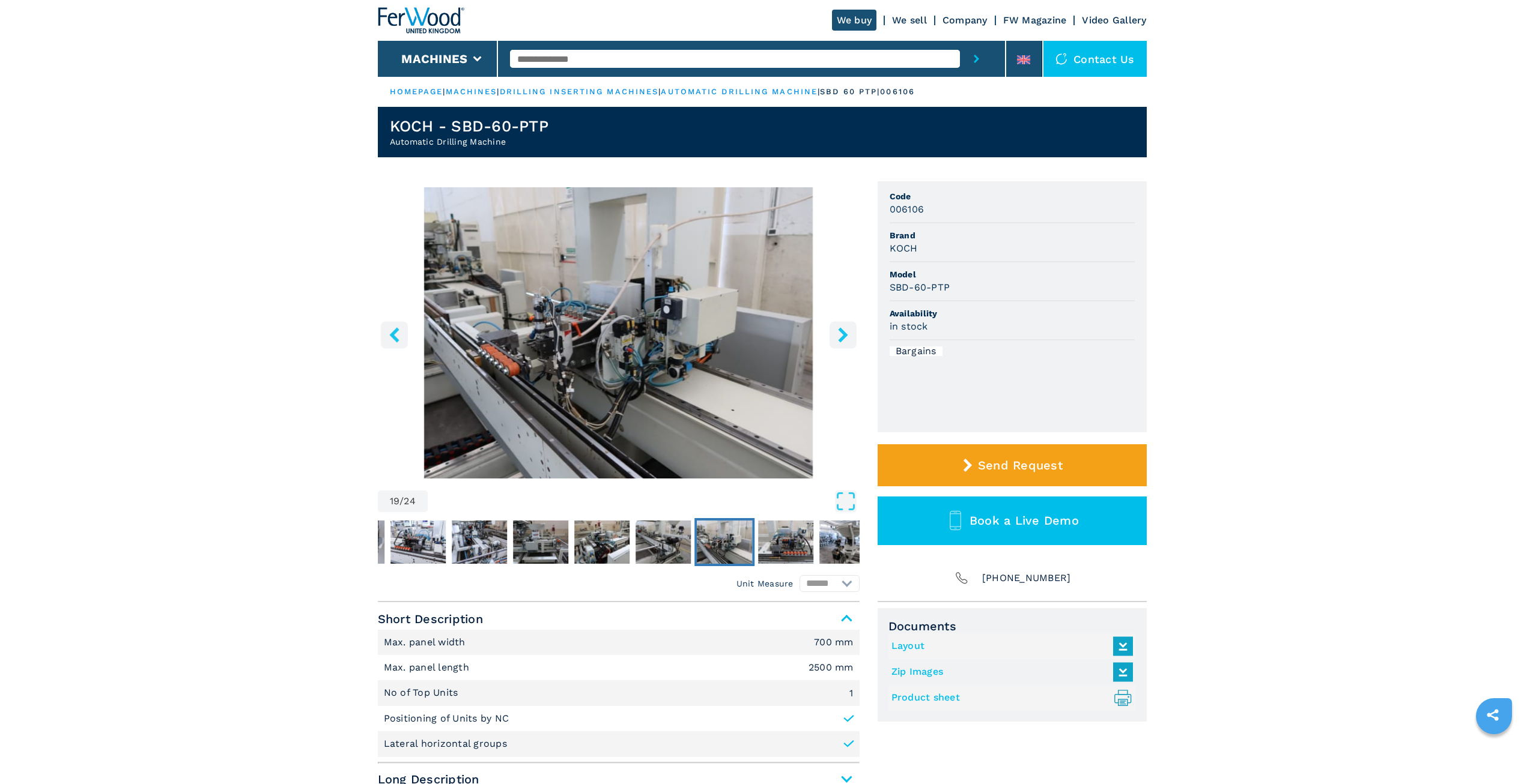
click at [843, 339] on icon "right-button" at bounding box center [843, 334] width 10 height 15
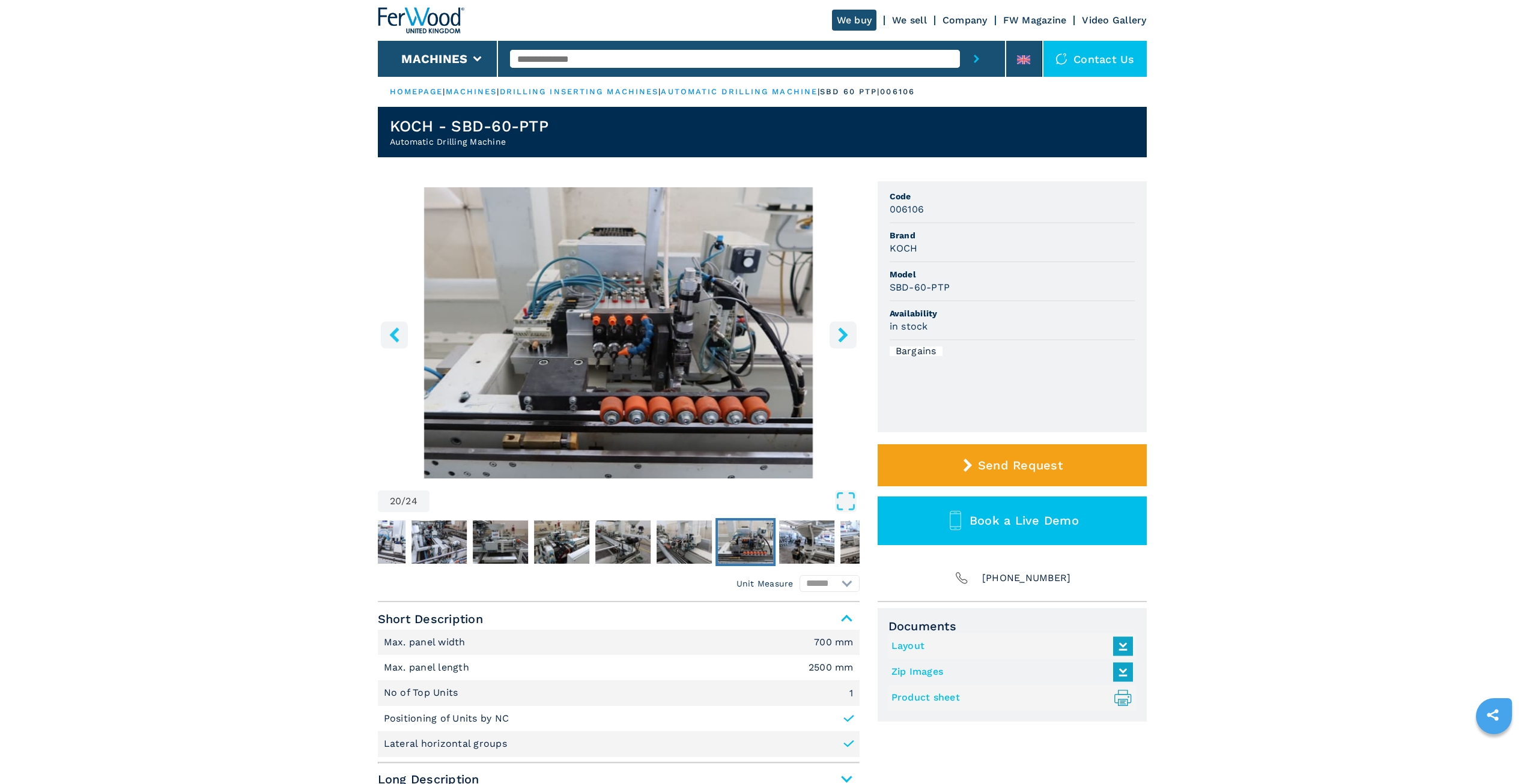
click at [843, 339] on icon "right-button" at bounding box center [843, 334] width 10 height 15
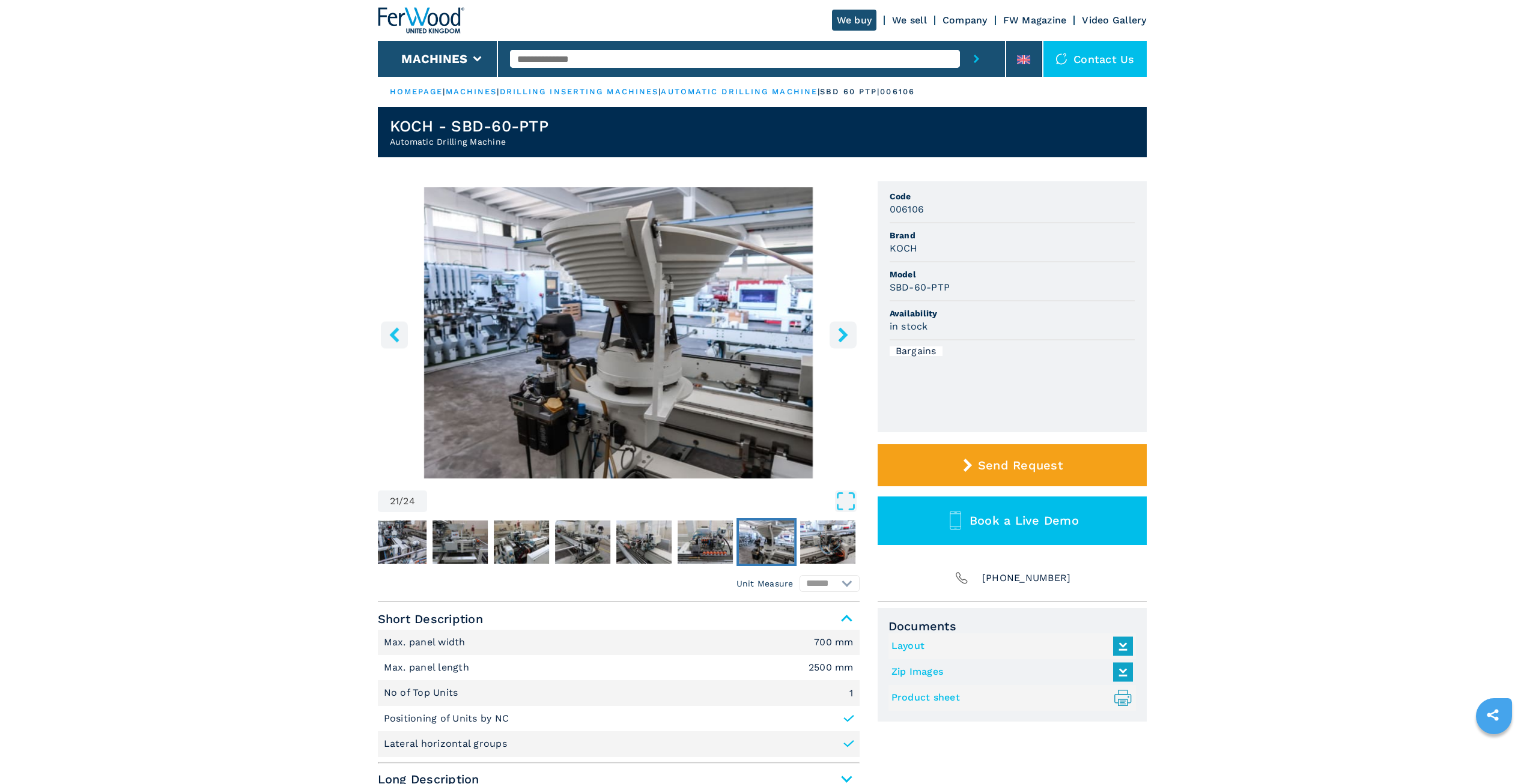
click at [843, 339] on icon "right-button" at bounding box center [843, 334] width 10 height 15
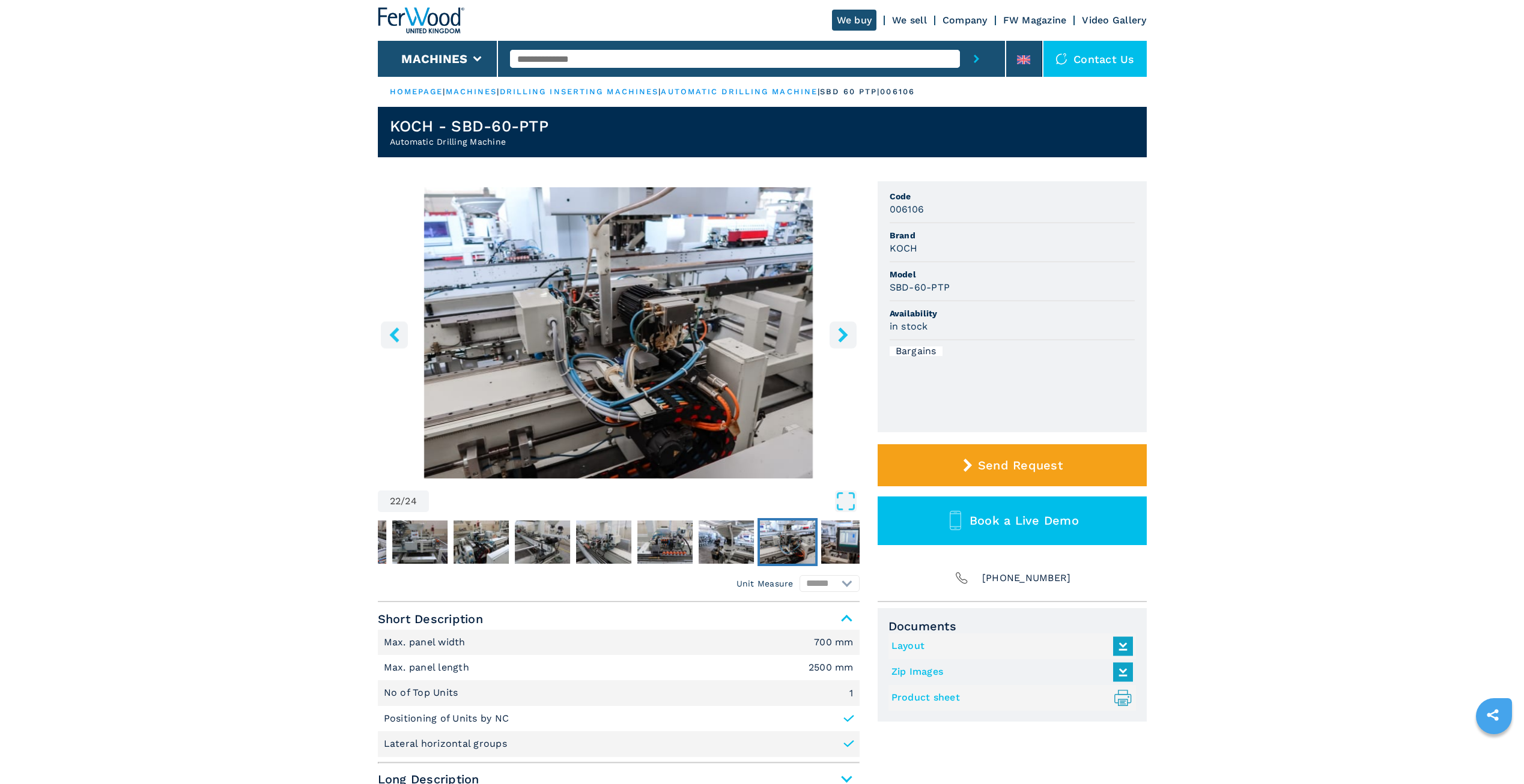
click at [843, 339] on icon "right-button" at bounding box center [843, 334] width 10 height 15
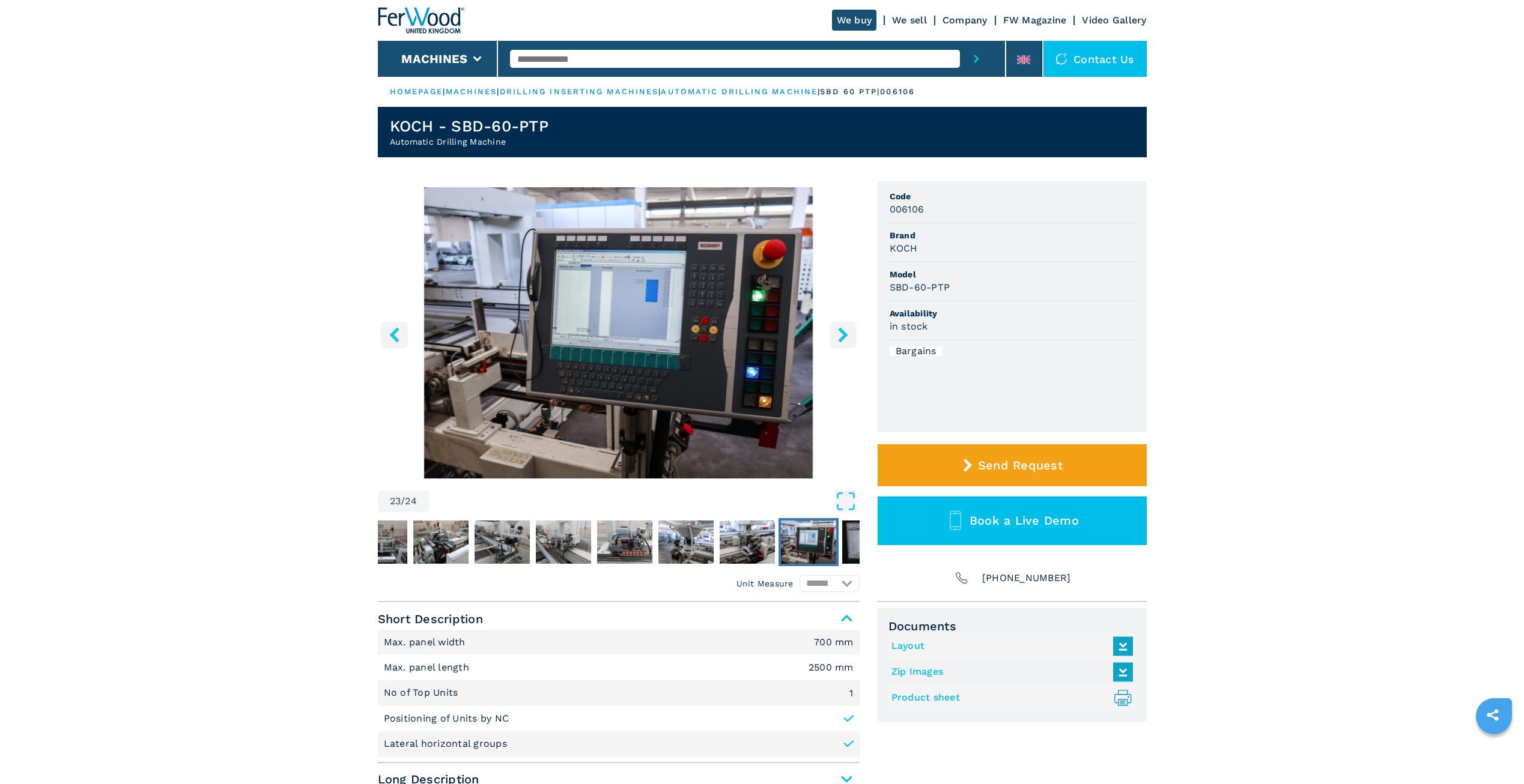
click at [843, 339] on icon "right-button" at bounding box center [843, 334] width 10 height 15
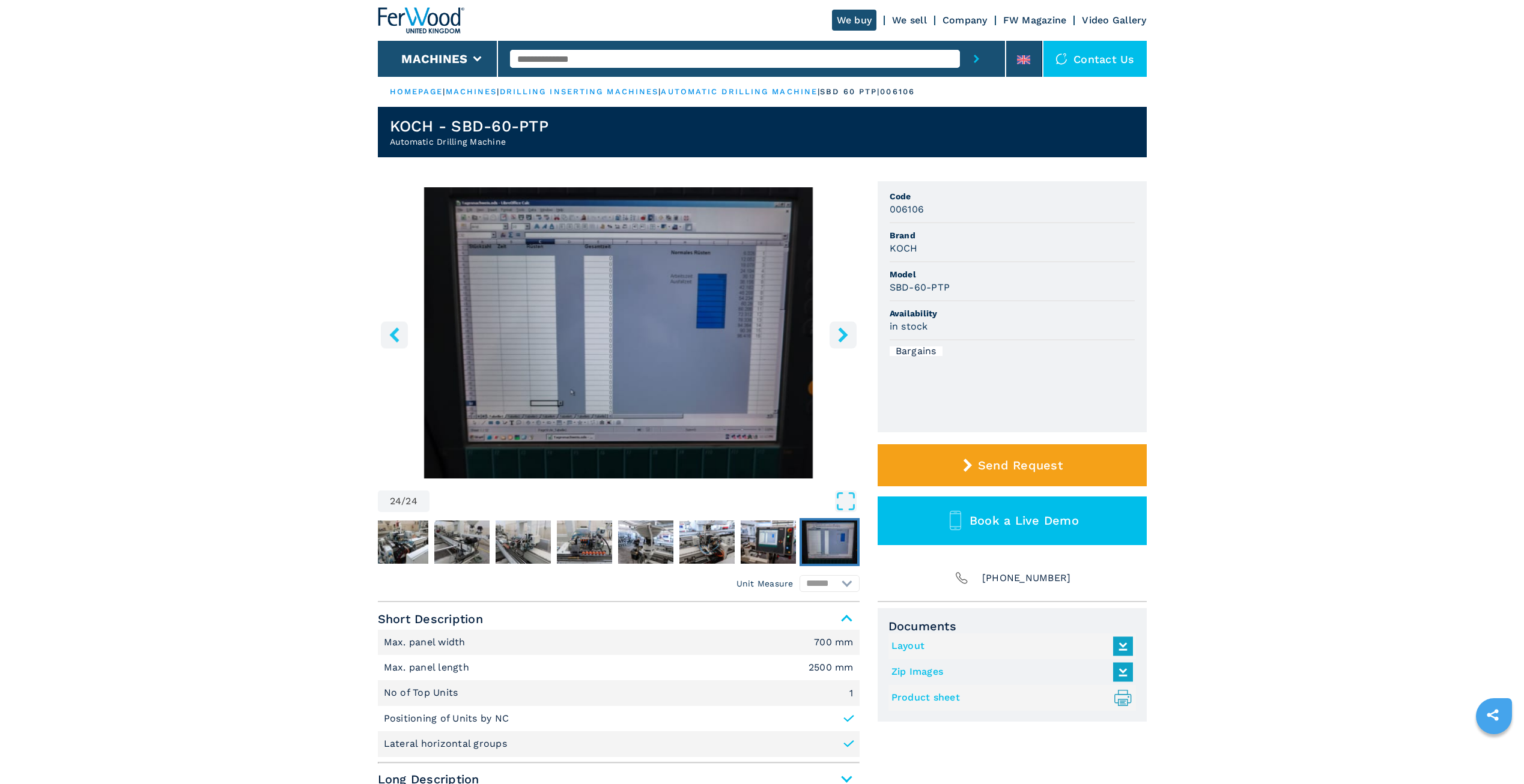
click at [843, 339] on icon "right-button" at bounding box center [843, 334] width 10 height 15
